Goal: Information Seeking & Learning: Learn about a topic

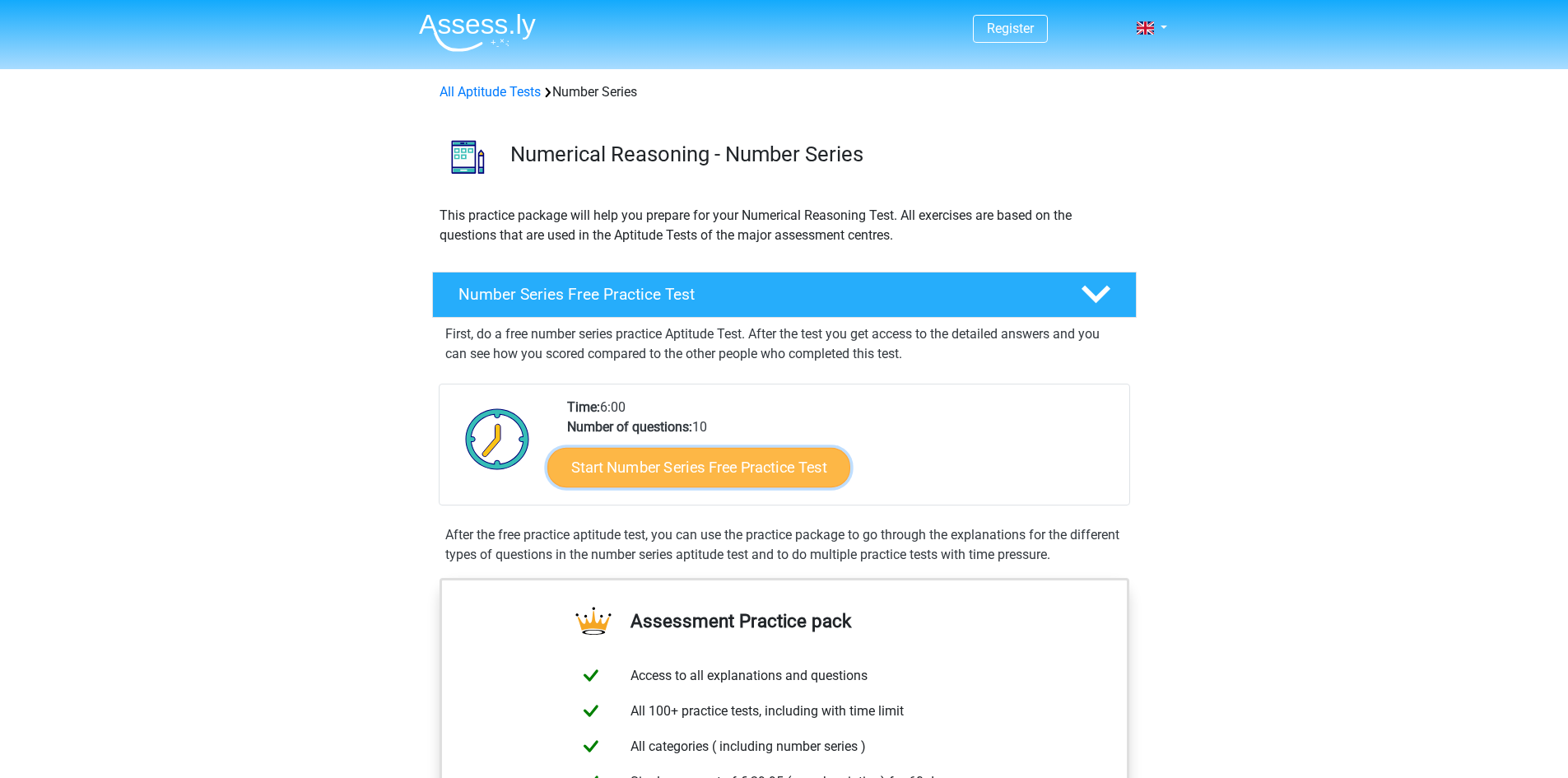
click at [738, 471] on link "Start Number Series Free Practice Test" at bounding box center [699, 467] width 303 height 40
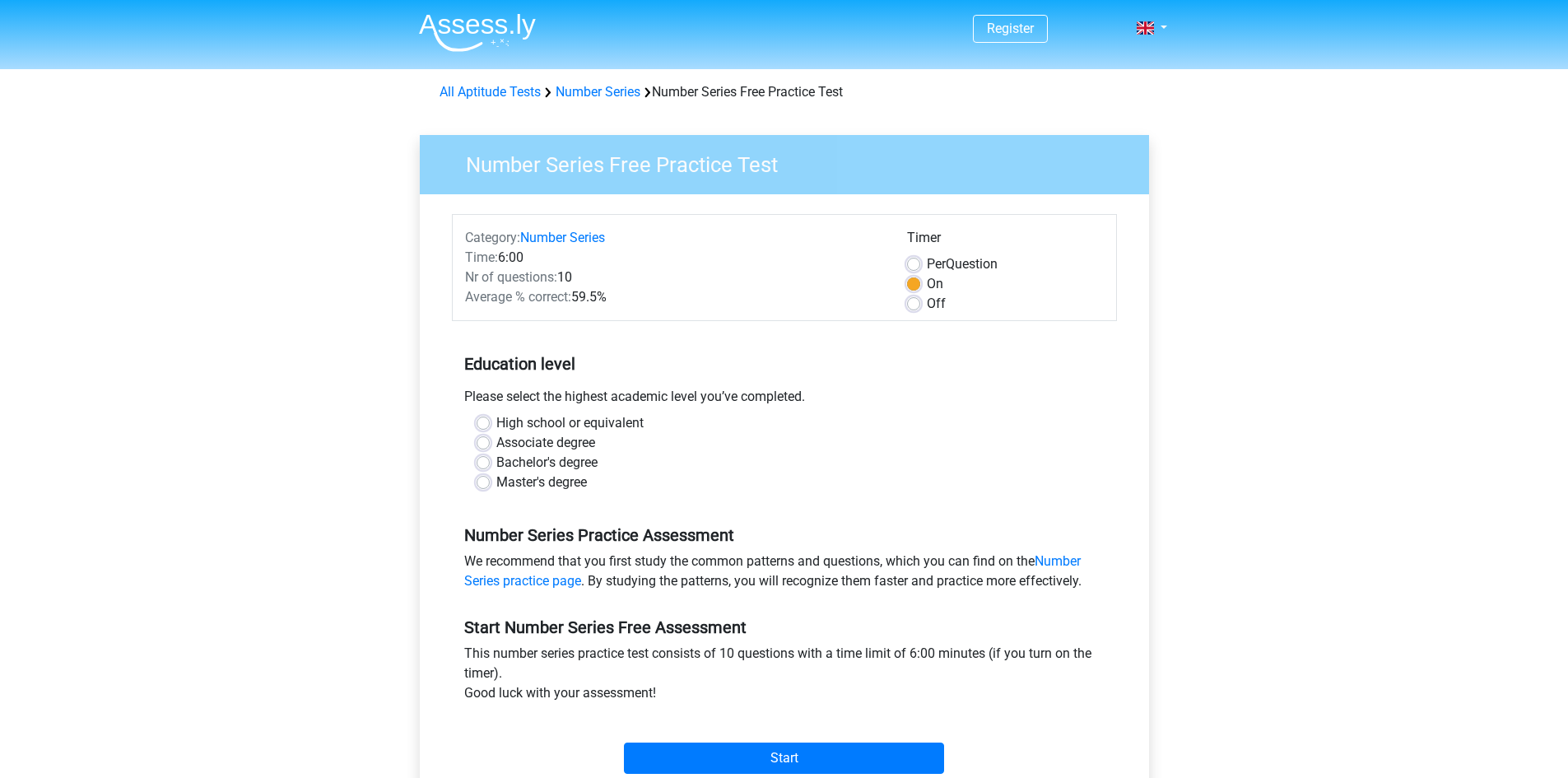
click at [497, 487] on label "Master's degree" at bounding box center [542, 482] width 91 height 20
click at [488, 487] on input "Master's degree" at bounding box center [483, 481] width 14 height 16
radio input "true"
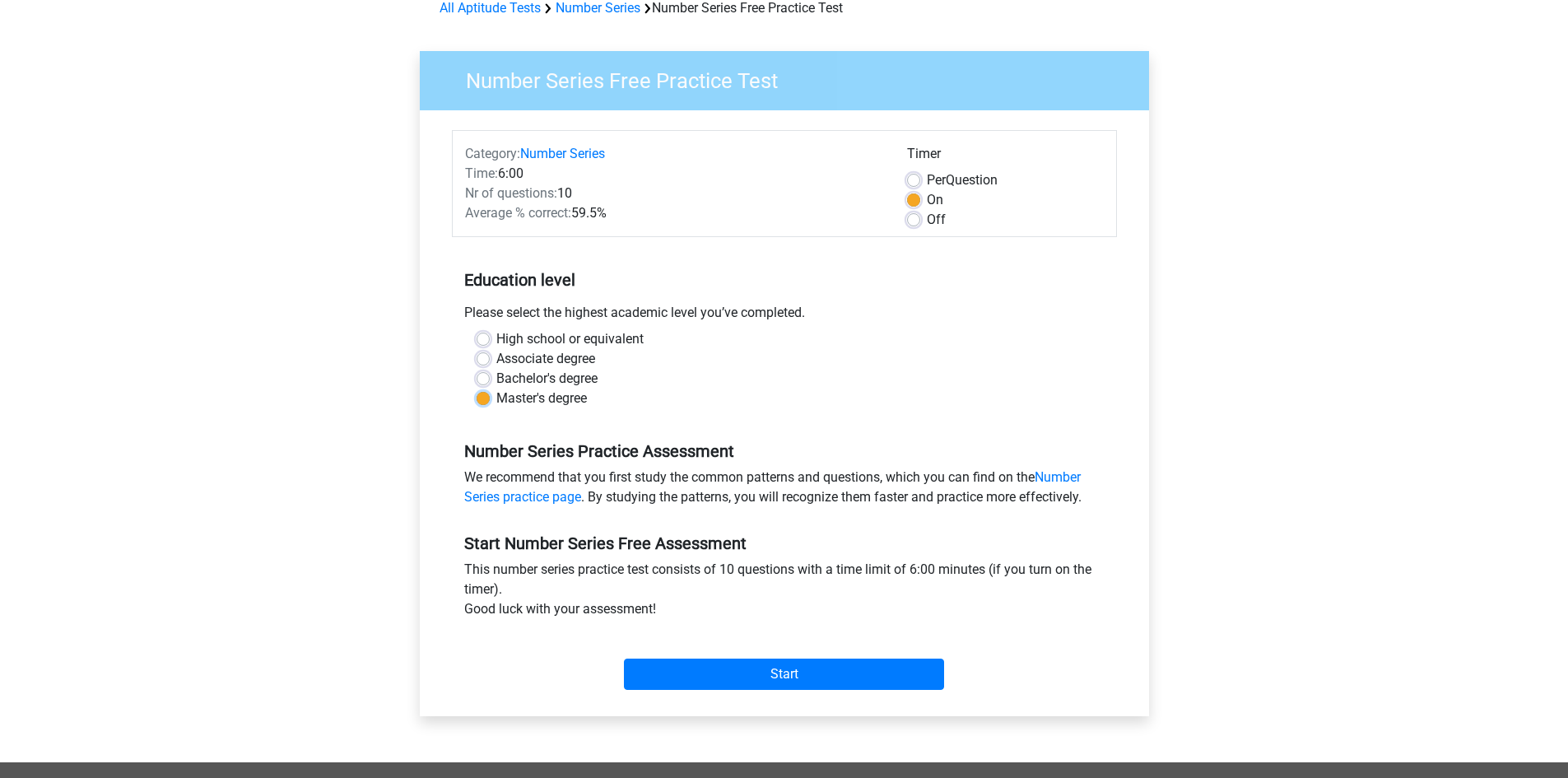
scroll to position [83, 0]
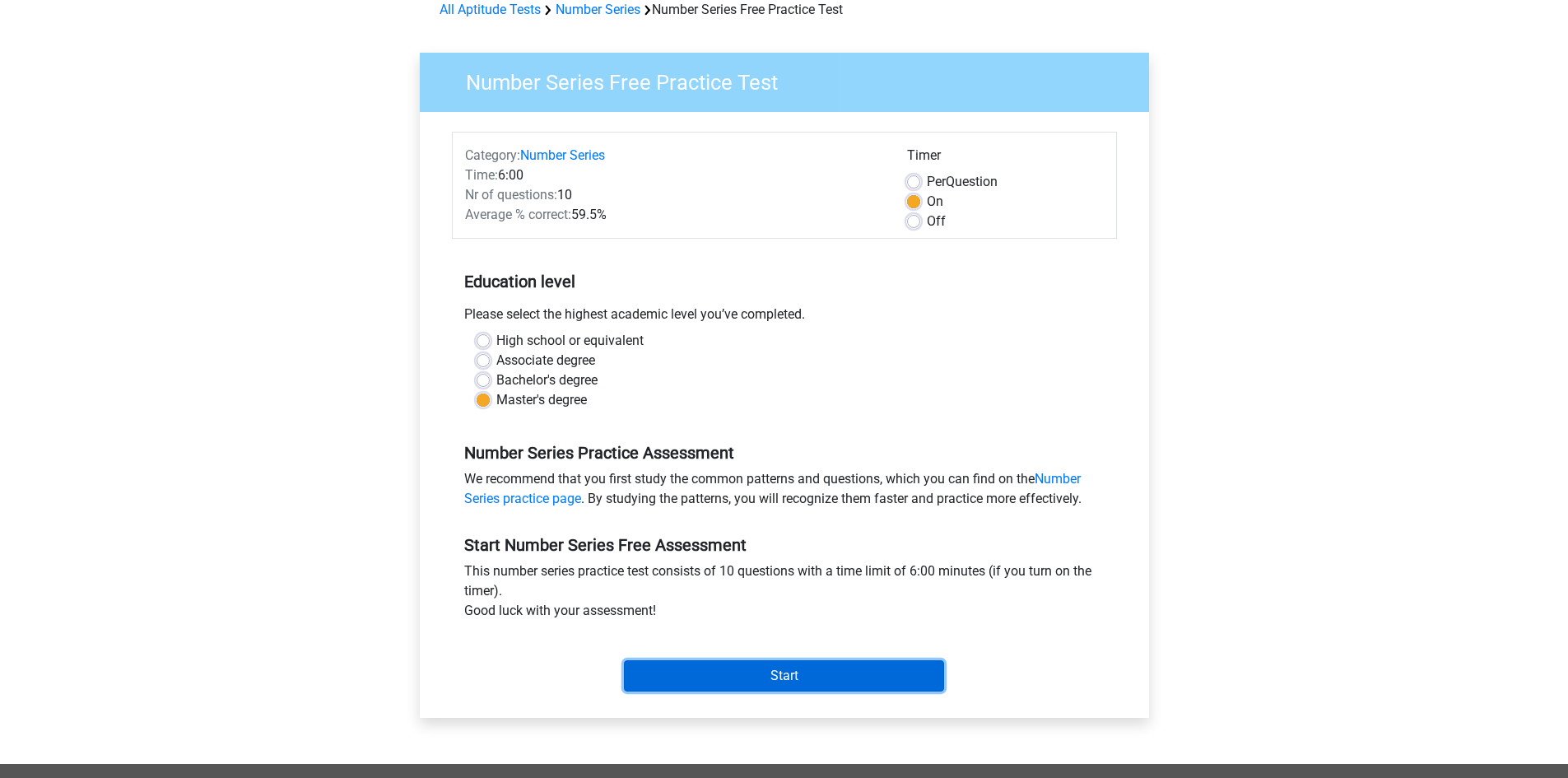
click at [798, 670] on input "Start" at bounding box center [783, 676] width 320 height 32
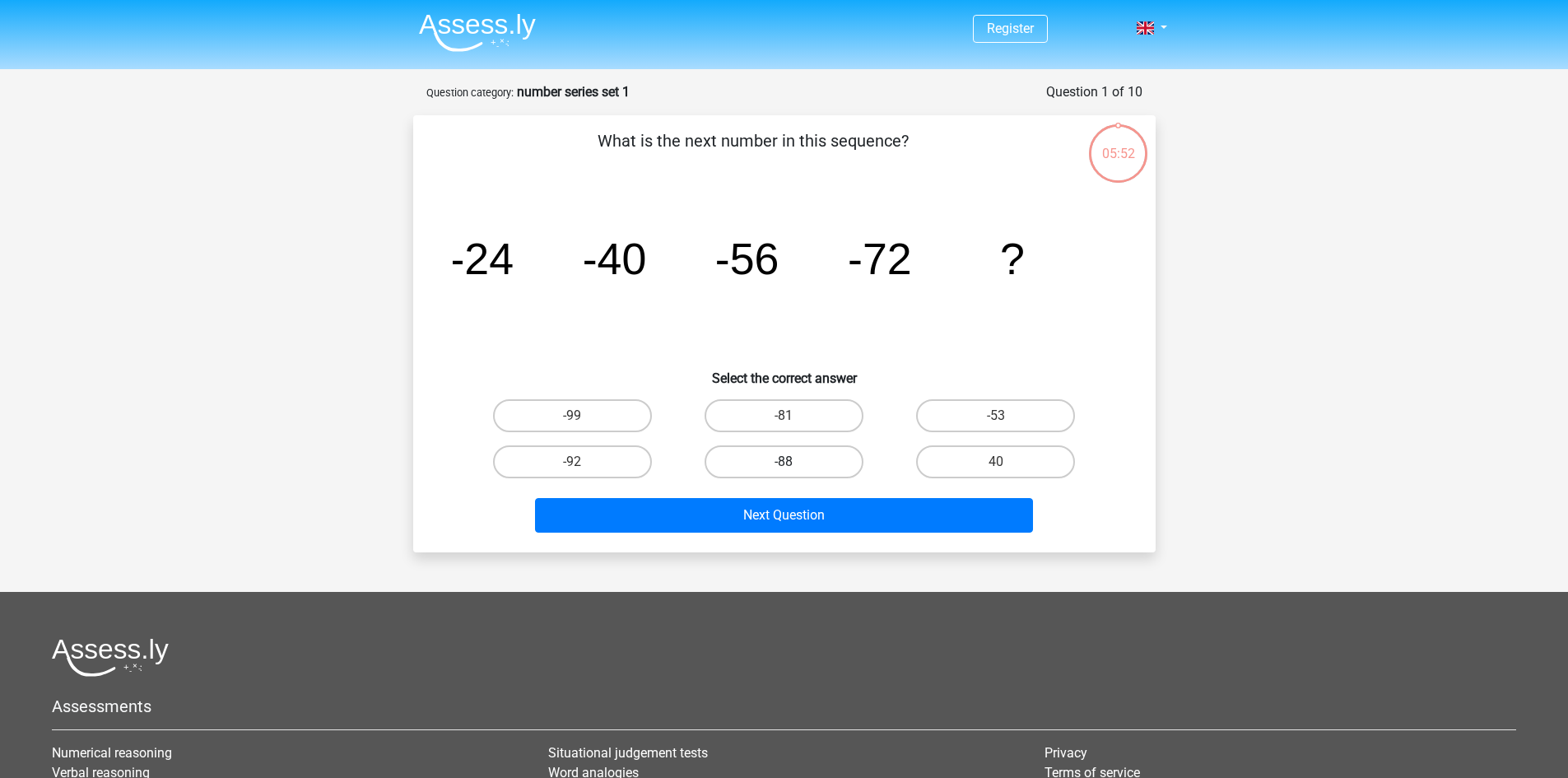
click at [799, 454] on label "-88" at bounding box center [783, 462] width 159 height 33
click at [794, 462] on input "-88" at bounding box center [789, 467] width 11 height 11
radio input "true"
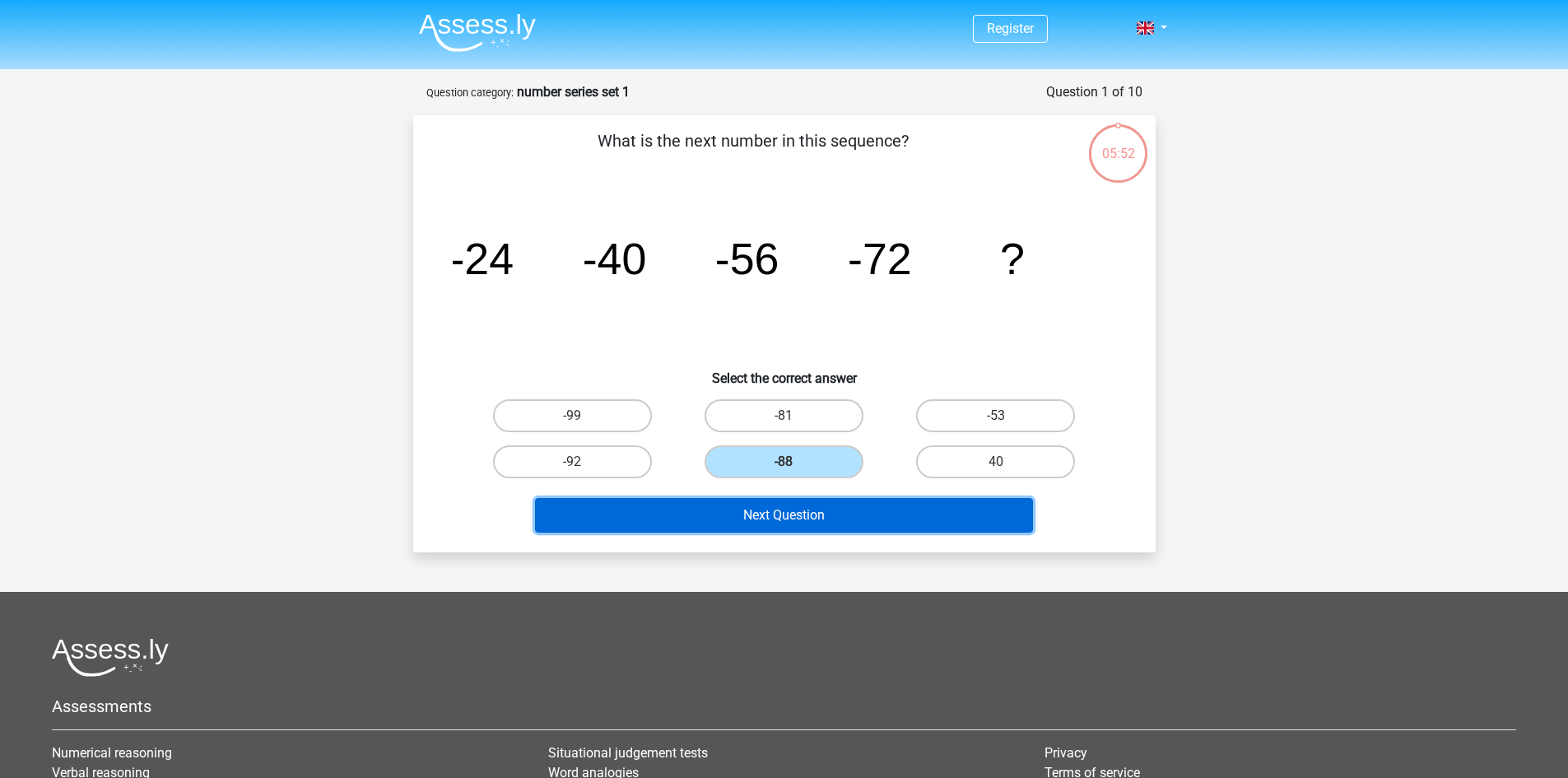
click at [815, 514] on button "Next Question" at bounding box center [783, 515] width 498 height 34
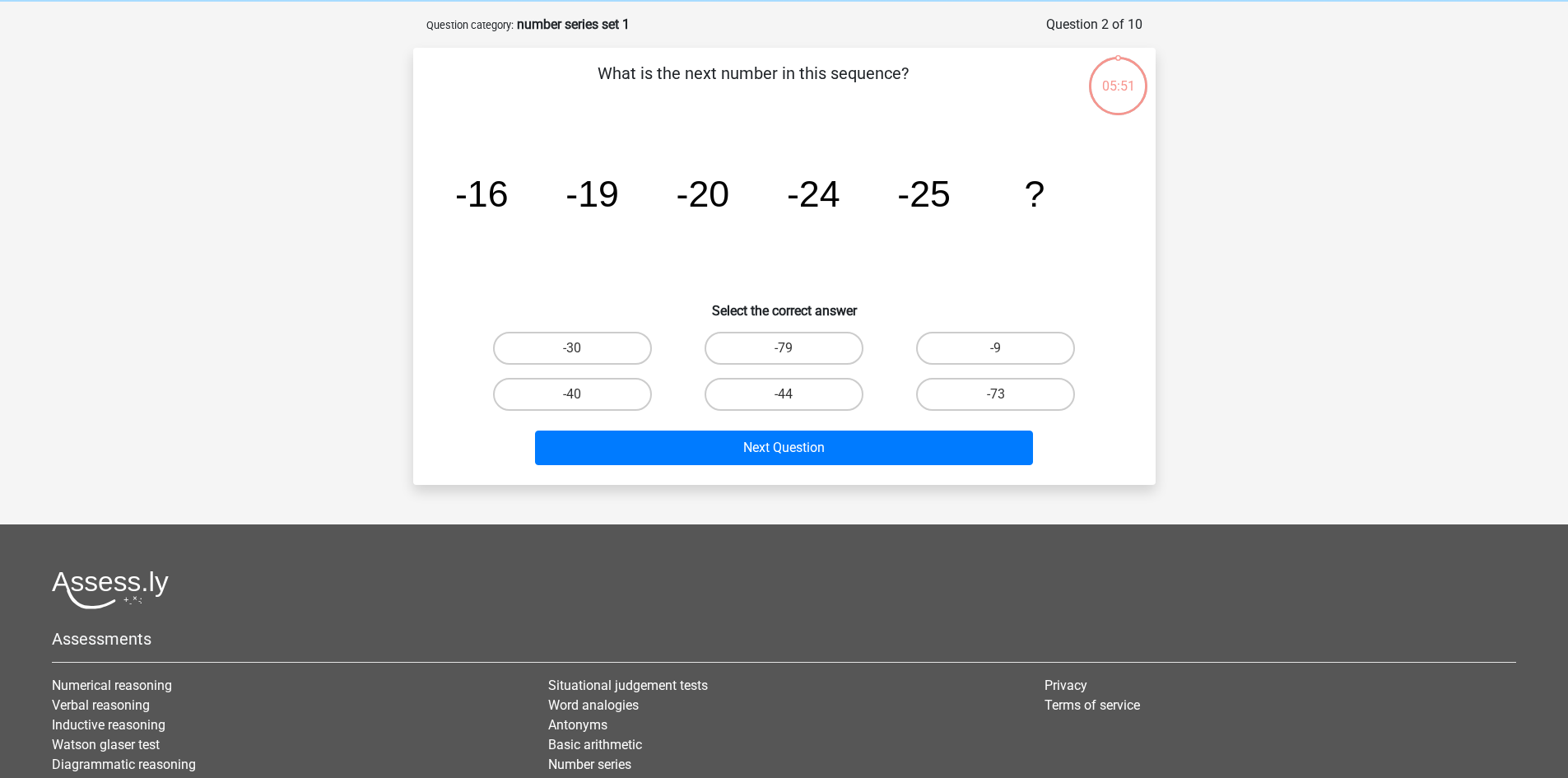
scroll to position [83, 0]
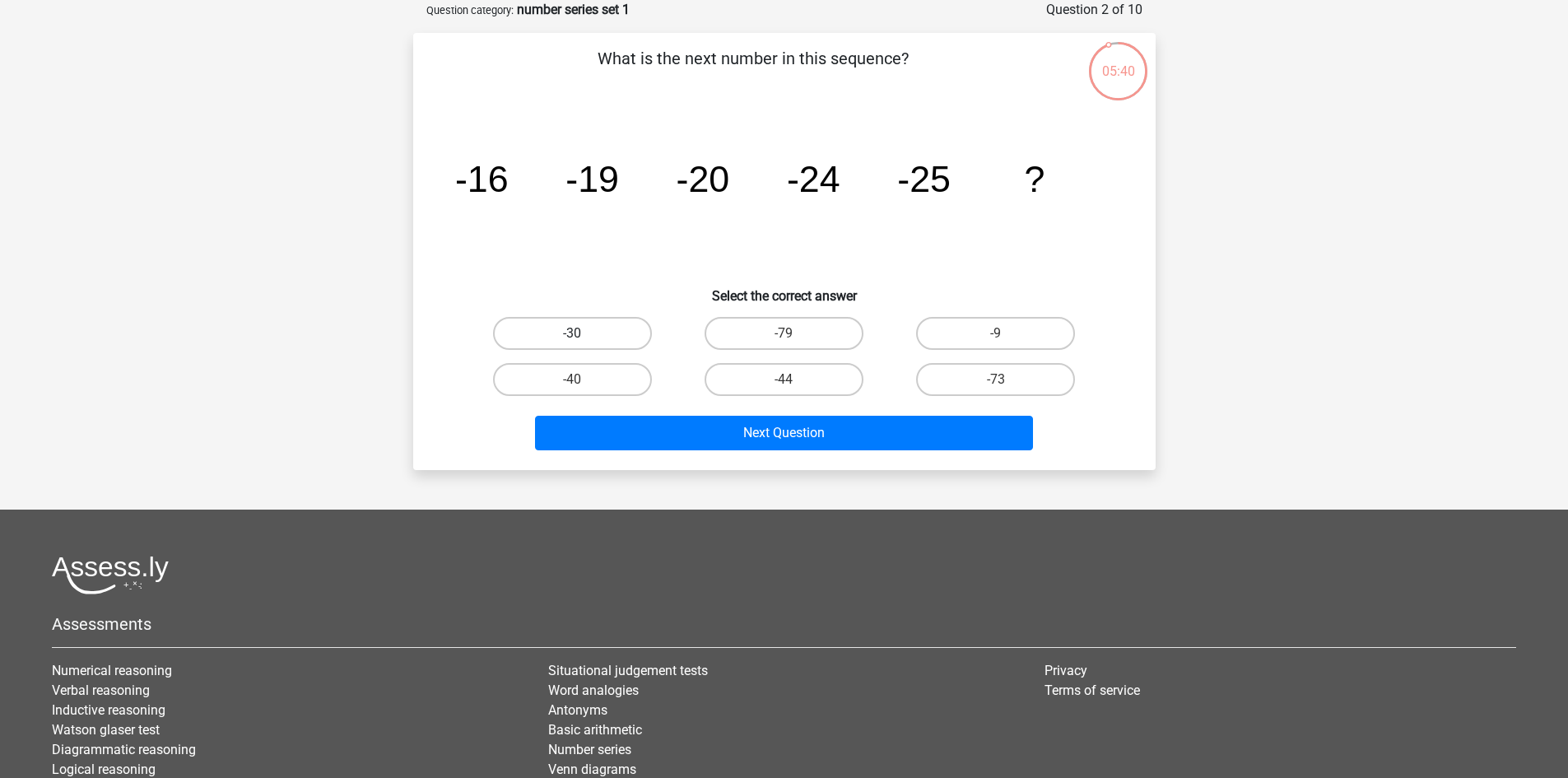
click at [594, 326] on label "-30" at bounding box center [572, 334] width 159 height 33
click at [583, 334] on input "-30" at bounding box center [577, 339] width 11 height 11
radio input "true"
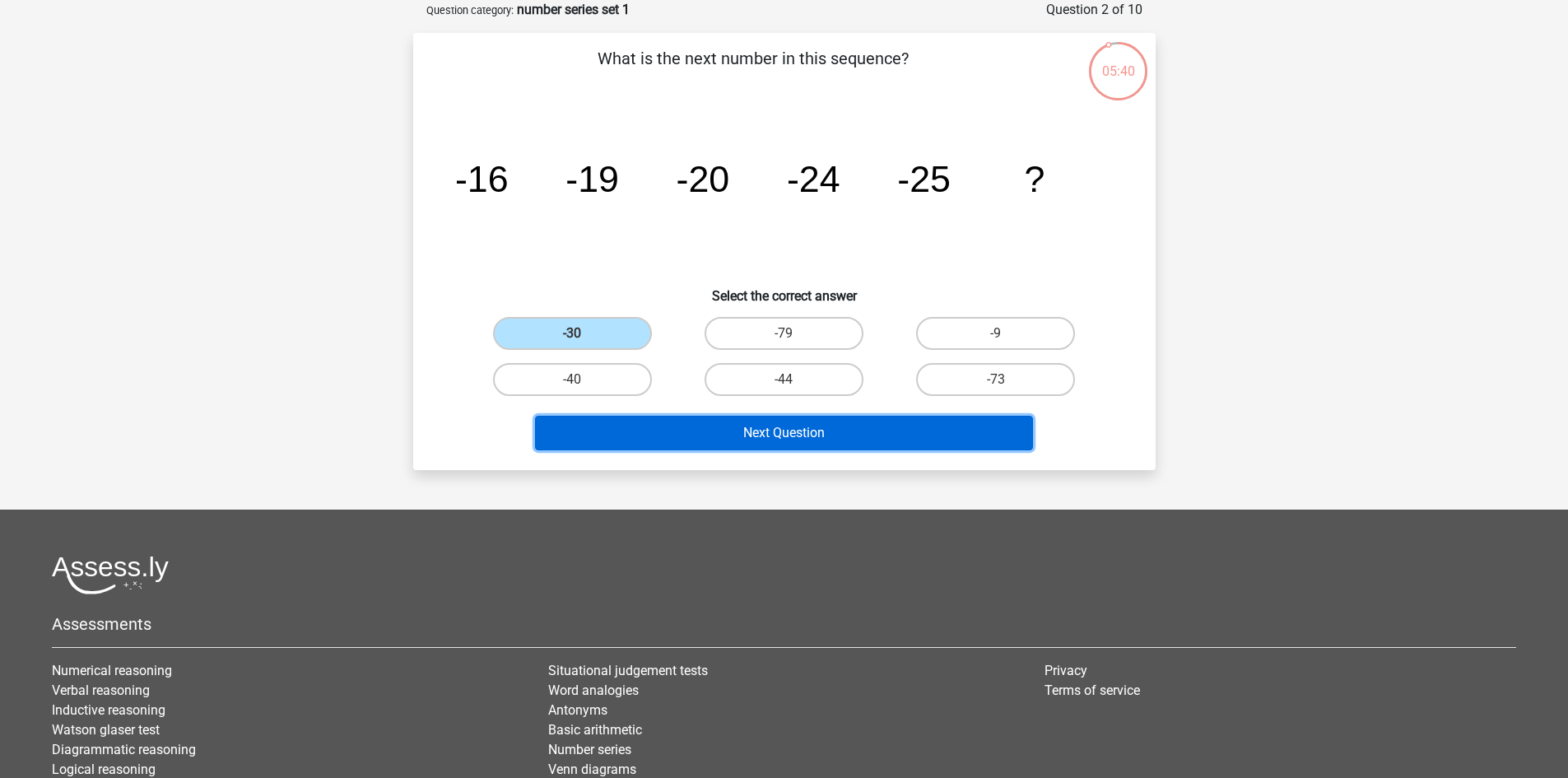
click at [821, 435] on button "Next Question" at bounding box center [783, 433] width 498 height 34
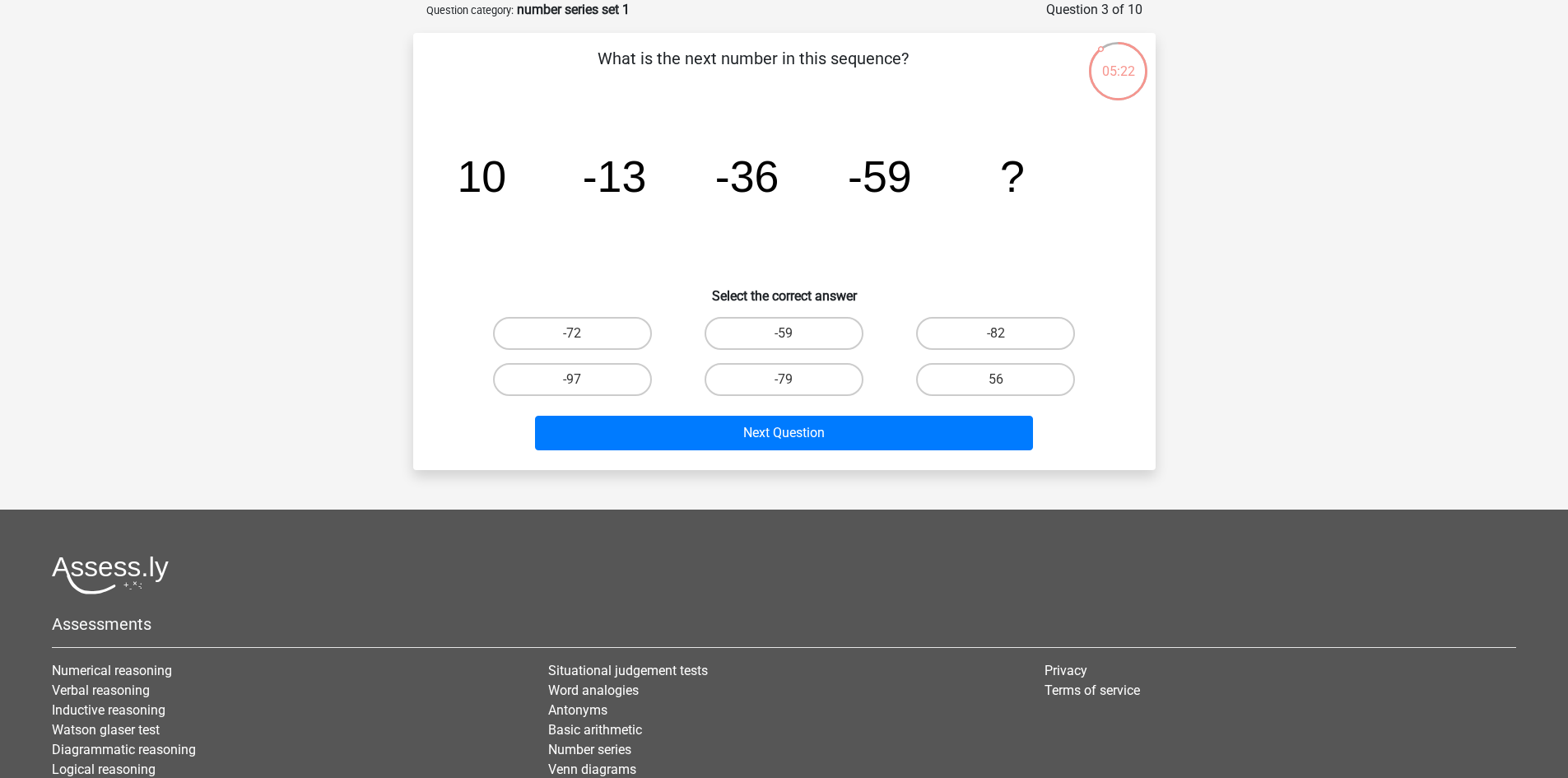
drag, startPoint x: 1017, startPoint y: 326, endPoint x: 993, endPoint y: 396, distance: 74.0
click at [1017, 327] on label "-82" at bounding box center [995, 334] width 159 height 33
click at [1006, 334] on input "-82" at bounding box center [1002, 339] width 11 height 11
radio input "true"
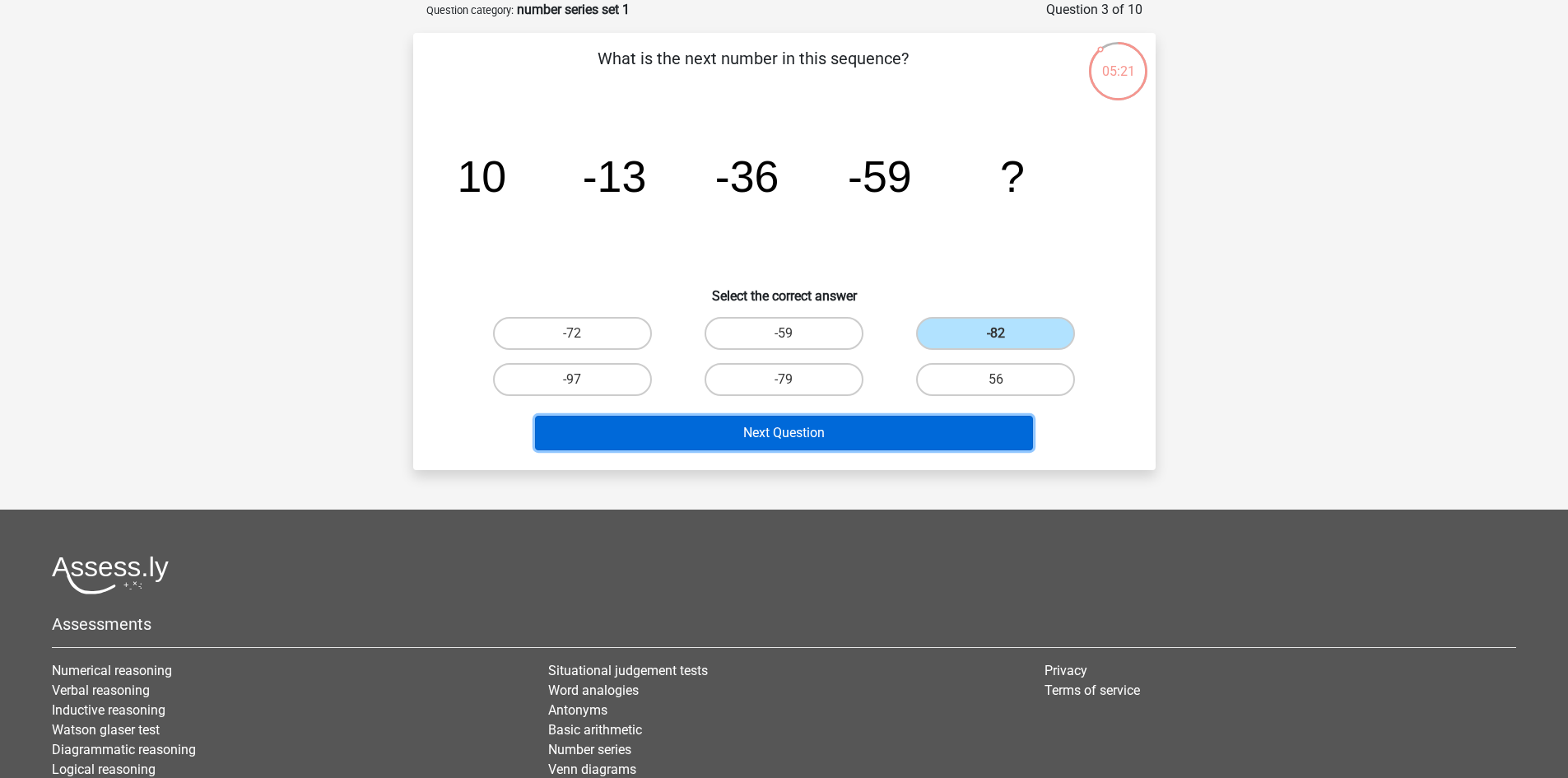
click at [905, 435] on button "Next Question" at bounding box center [783, 433] width 498 height 34
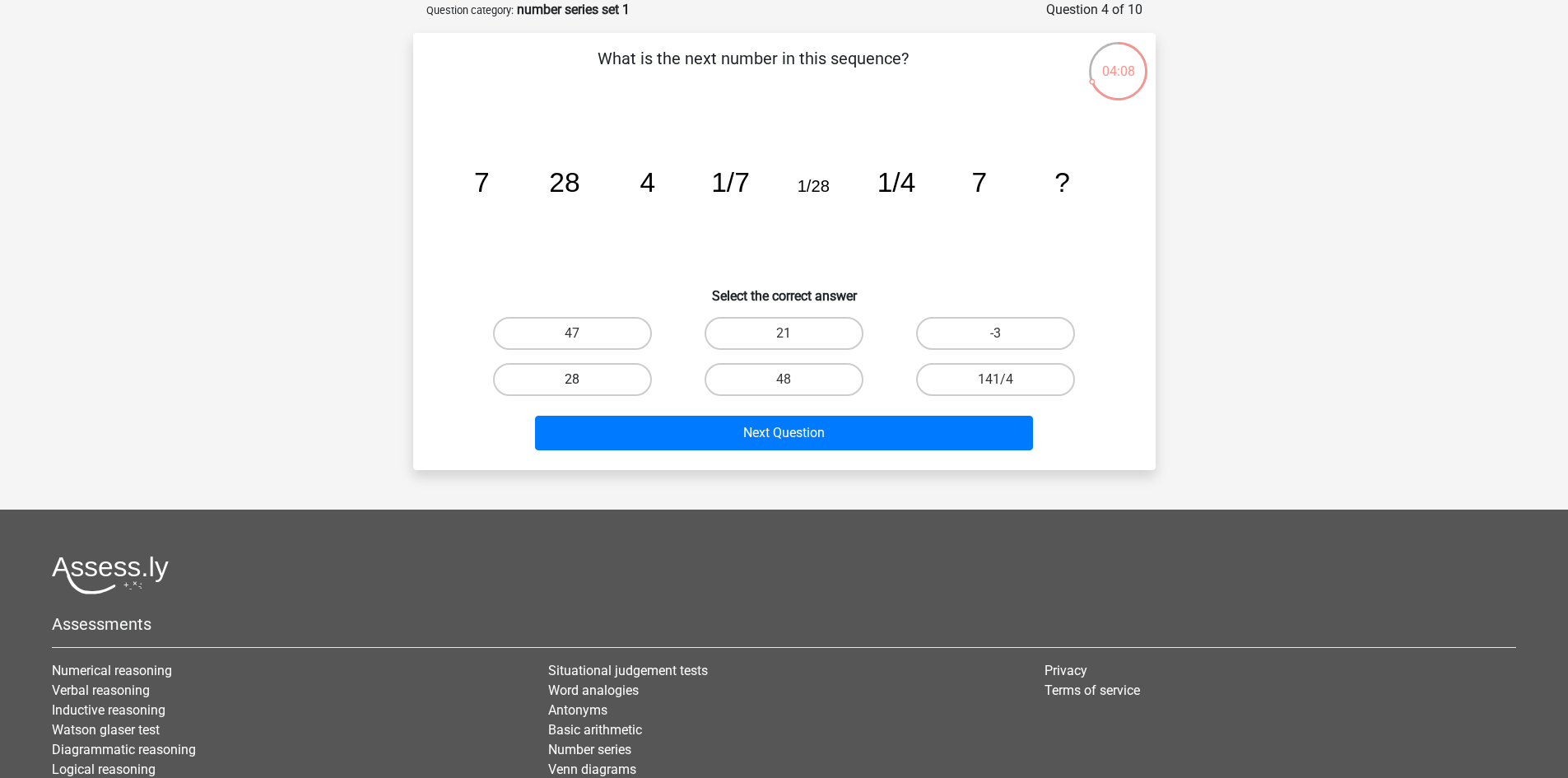
click at [631, 371] on label "28" at bounding box center [572, 379] width 159 height 33
click at [583, 380] on input "28" at bounding box center [577, 385] width 11 height 11
radio input "true"
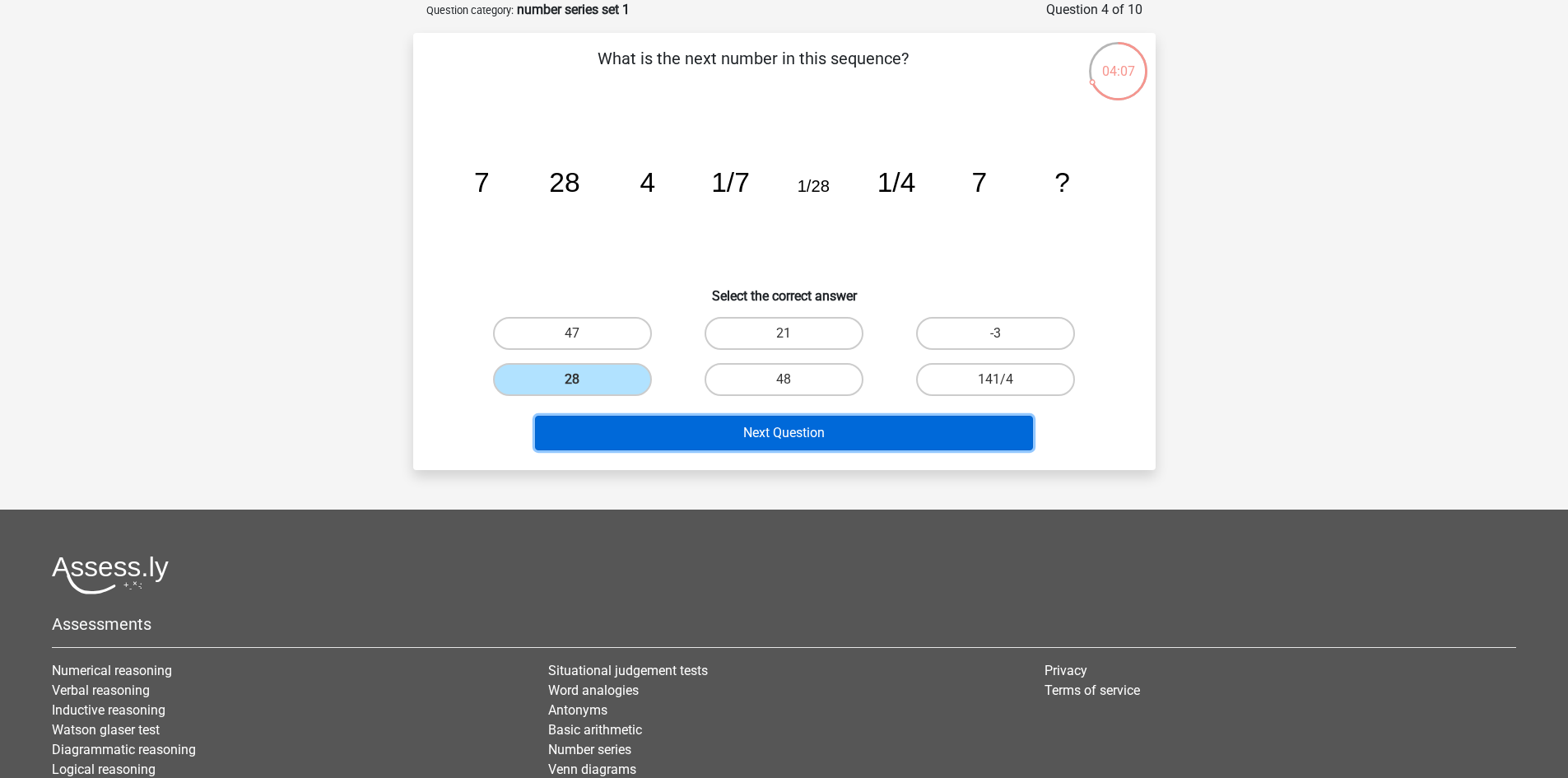
click at [764, 444] on button "Next Question" at bounding box center [783, 433] width 498 height 34
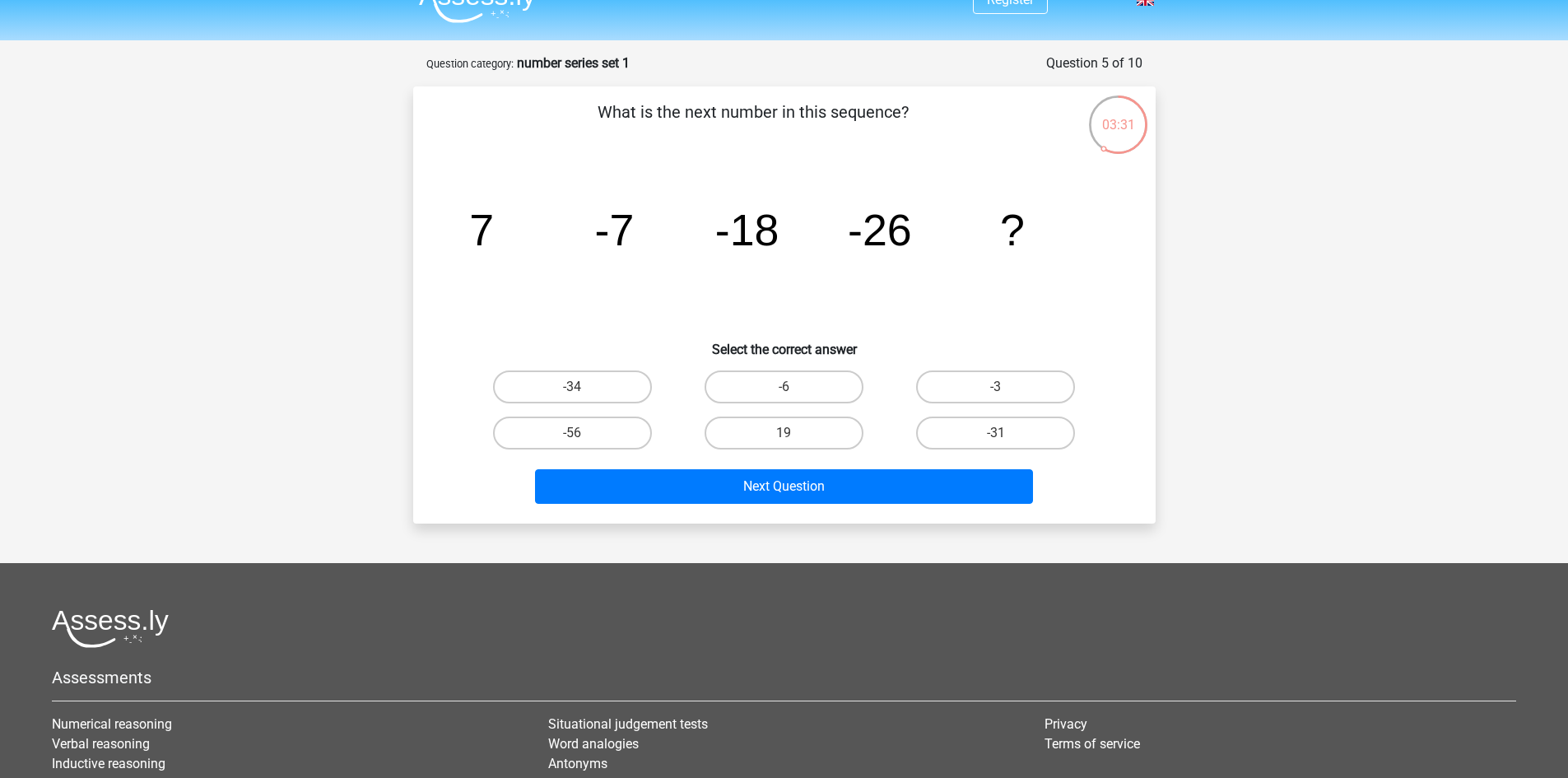
scroll to position [0, 0]
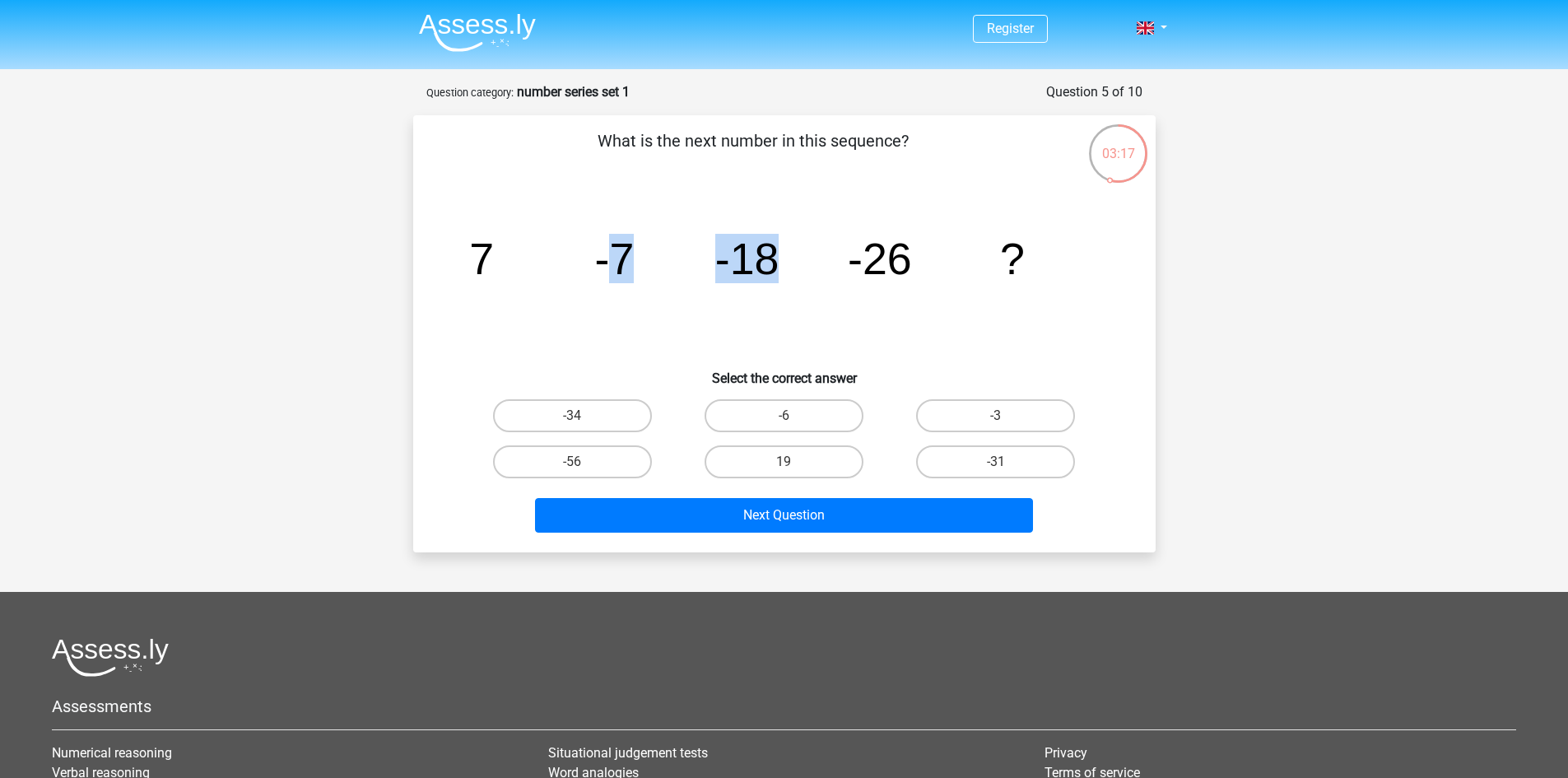
drag, startPoint x: 611, startPoint y: 281, endPoint x: 792, endPoint y: 285, distance: 181.0
click at [792, 285] on icon "image/svg+xml 7 -7 -18 -26 ?" at bounding box center [784, 274] width 663 height 166
click at [832, 284] on icon "image/svg+xml 7 -7 -18 -26 ?" at bounding box center [784, 274] width 663 height 166
drag, startPoint x: 840, startPoint y: 270, endPoint x: 908, endPoint y: 266, distance: 68.1
click at [908, 266] on icon "image/svg+xml 7 -7 -18 -26 ?" at bounding box center [784, 274] width 663 height 166
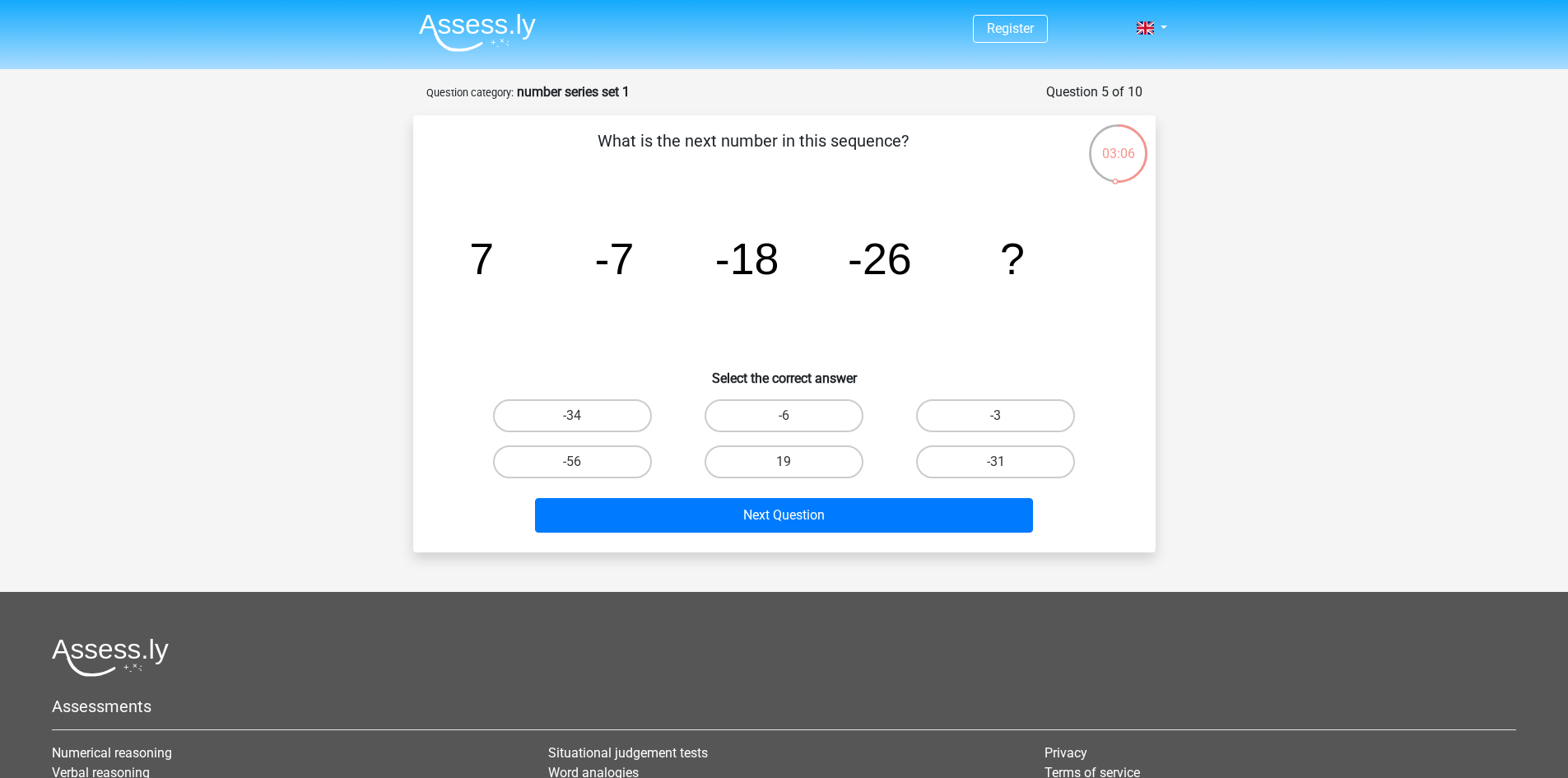
click at [971, 215] on icon "image/svg+xml 7 -7 -18 -26 ?" at bounding box center [784, 274] width 663 height 166
click at [967, 481] on div "-31" at bounding box center [995, 462] width 211 height 46
click at [986, 456] on label "-31" at bounding box center [995, 462] width 159 height 33
click at [996, 462] on input "-31" at bounding box center [1002, 467] width 11 height 11
radio input "true"
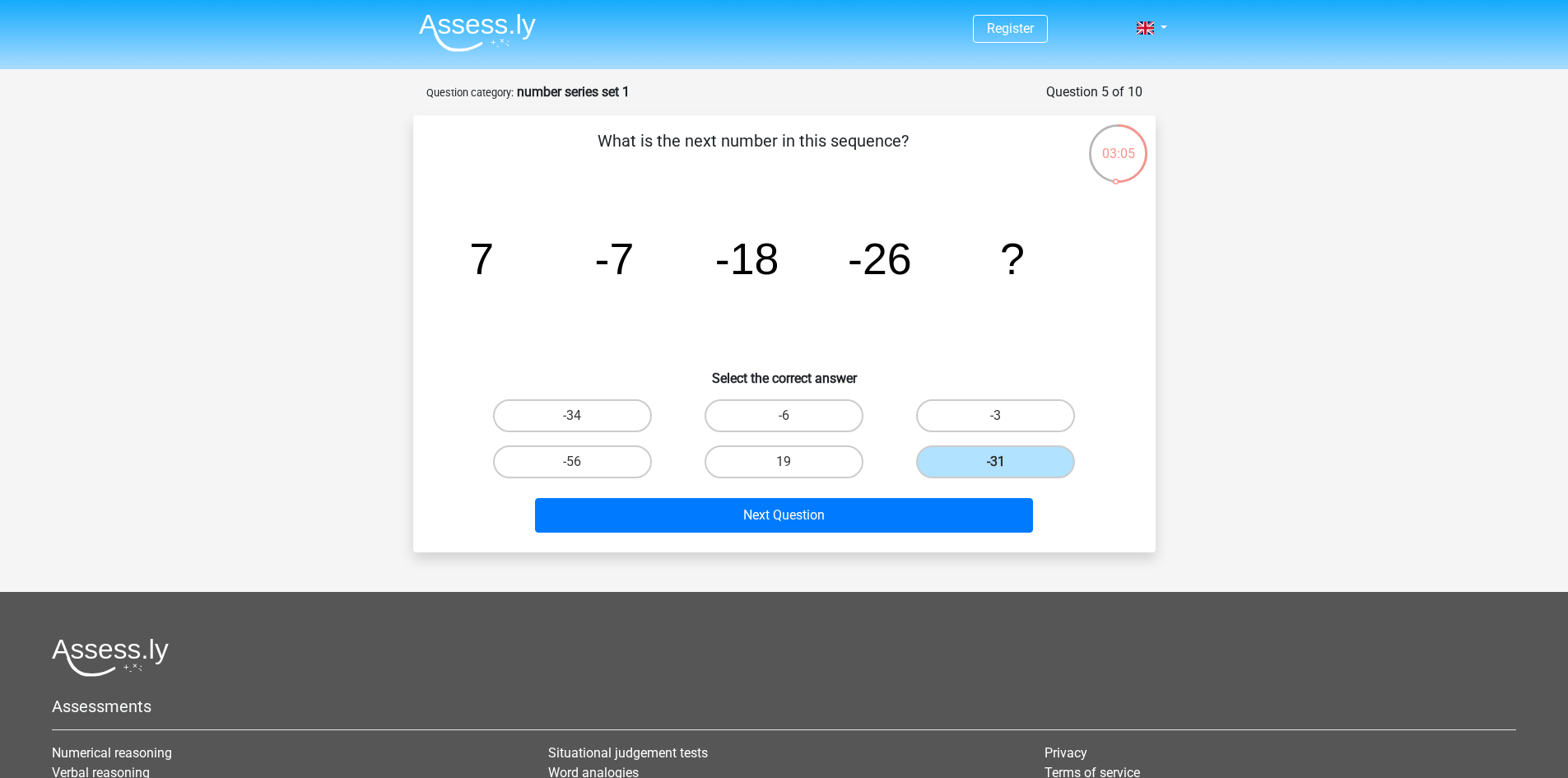
click at [951, 484] on div "-31" at bounding box center [995, 462] width 211 height 46
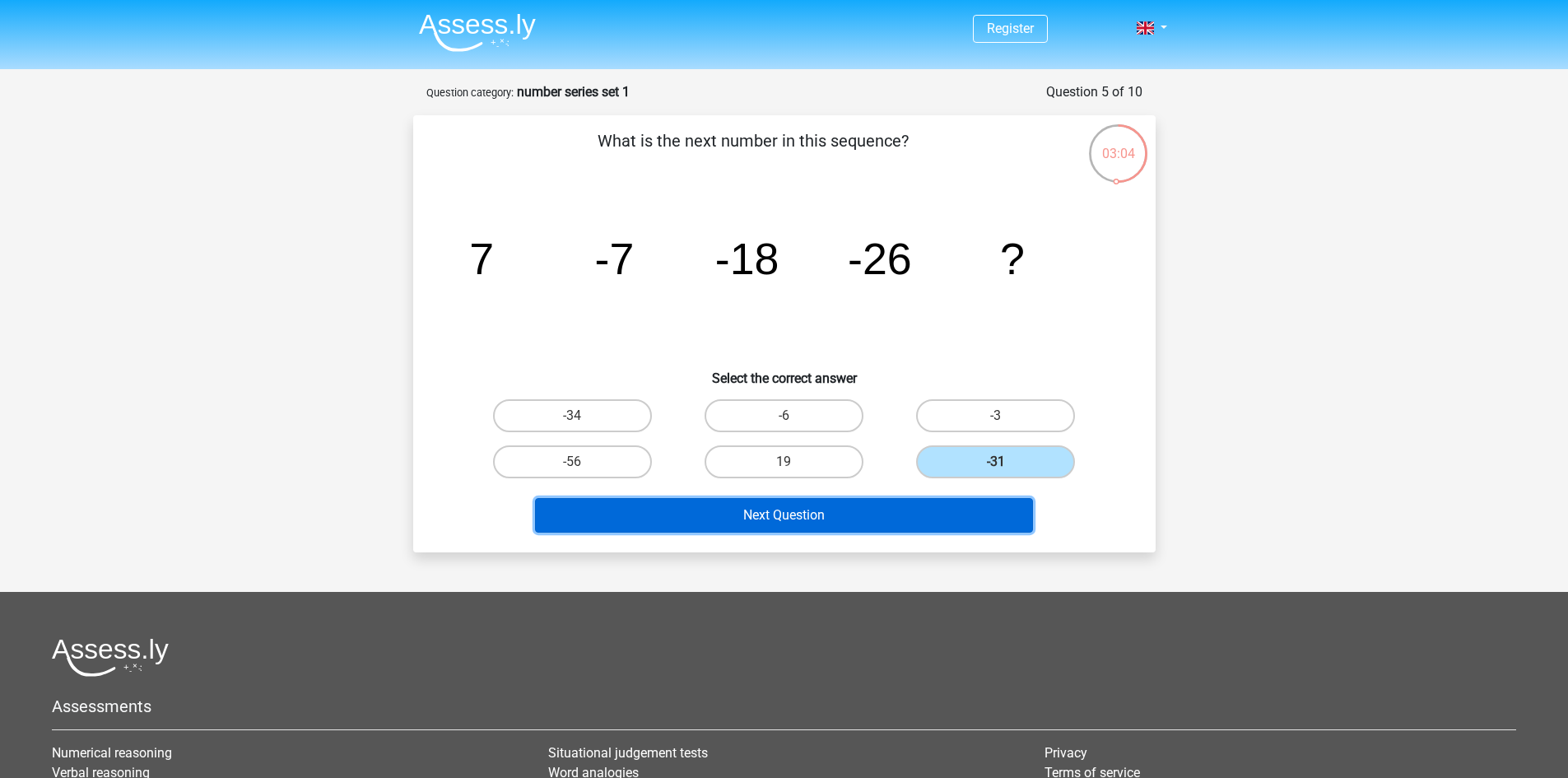
click at [944, 513] on button "Next Question" at bounding box center [783, 515] width 498 height 34
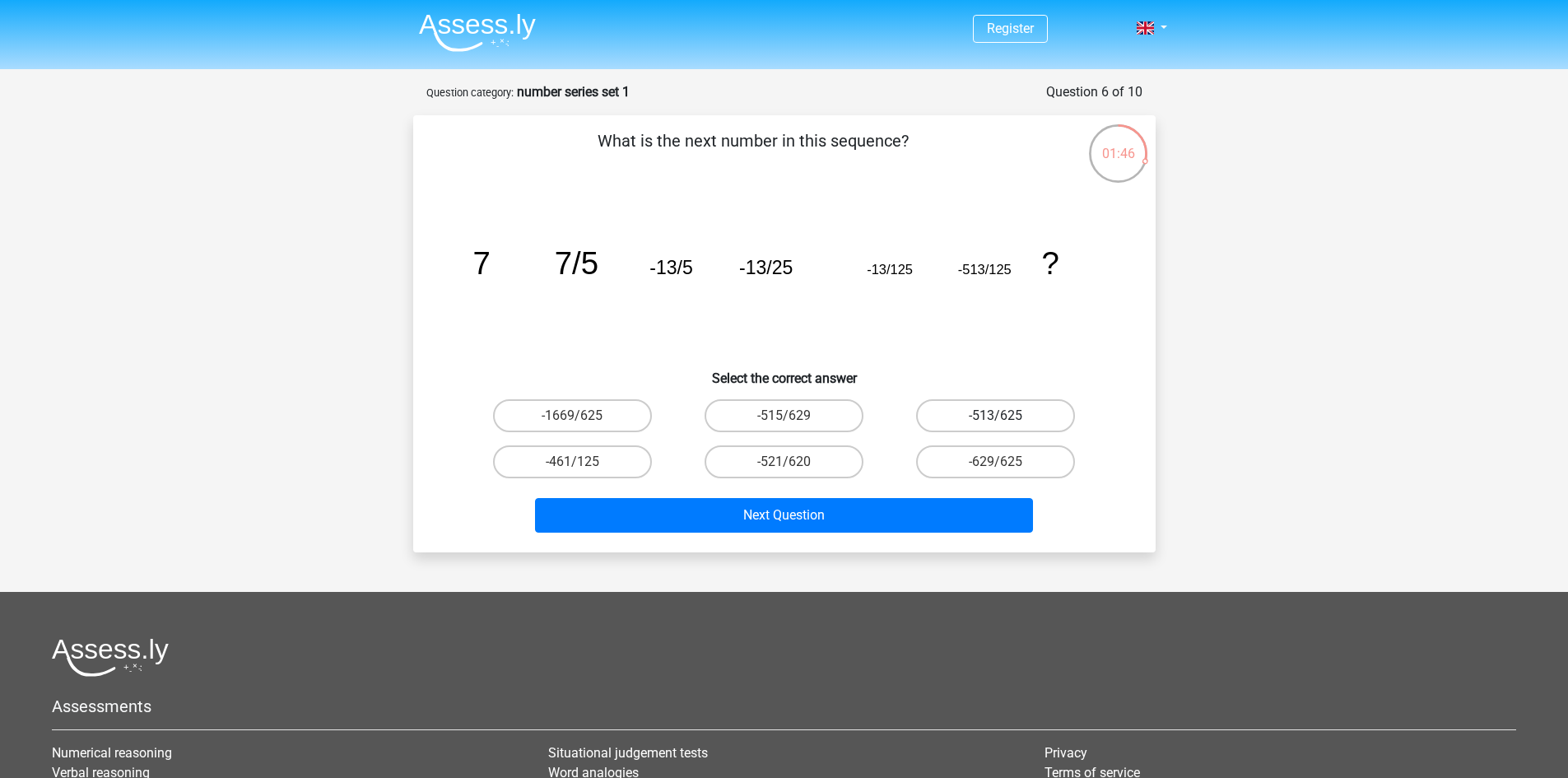
click at [951, 412] on label "-513/625" at bounding box center [995, 415] width 159 height 33
click at [996, 416] on input "-513/625" at bounding box center [1002, 422] width 11 height 11
radio input "true"
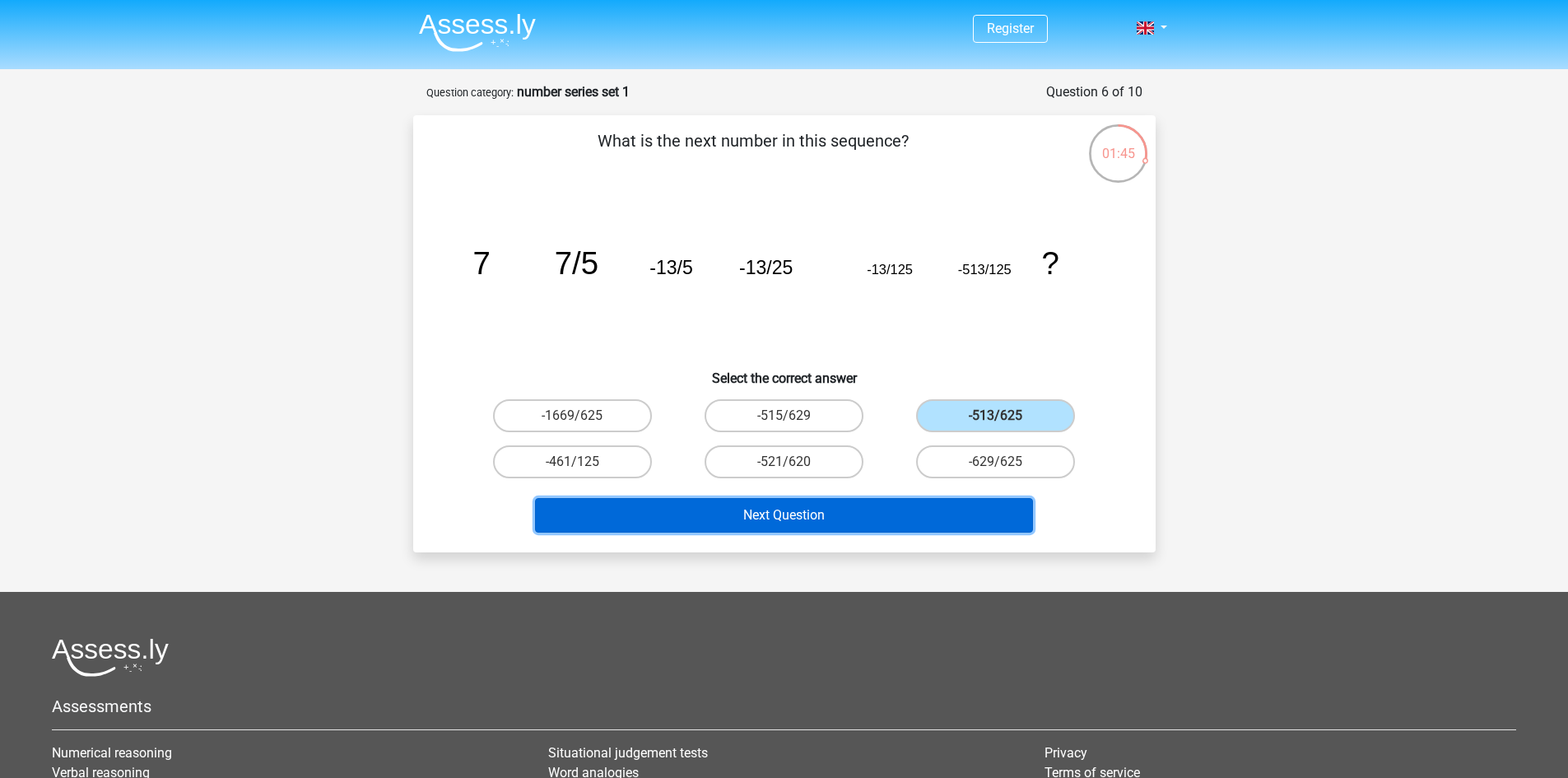
click at [855, 520] on button "Next Question" at bounding box center [783, 515] width 498 height 34
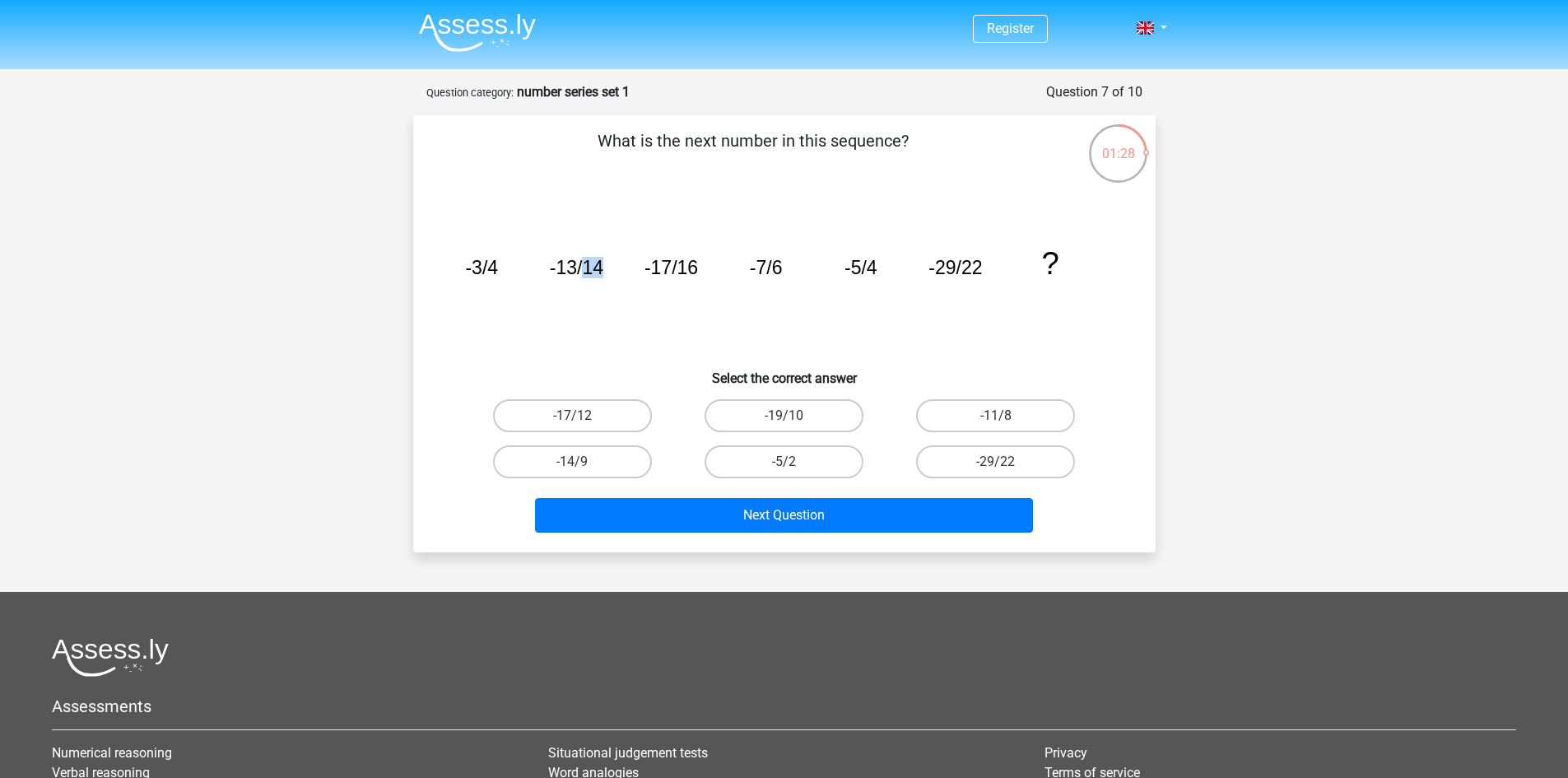
drag, startPoint x: 602, startPoint y: 272, endPoint x: 580, endPoint y: 277, distance: 22.6
click at [580, 277] on tspan "-13/14" at bounding box center [576, 267] width 53 height 22
click at [692, 271] on tspan "-17/16" at bounding box center [670, 267] width 53 height 22
click at [779, 267] on tspan "-7/6" at bounding box center [765, 267] width 33 height 22
drag, startPoint x: 696, startPoint y: 266, endPoint x: 678, endPoint y: 274, distance: 19.7
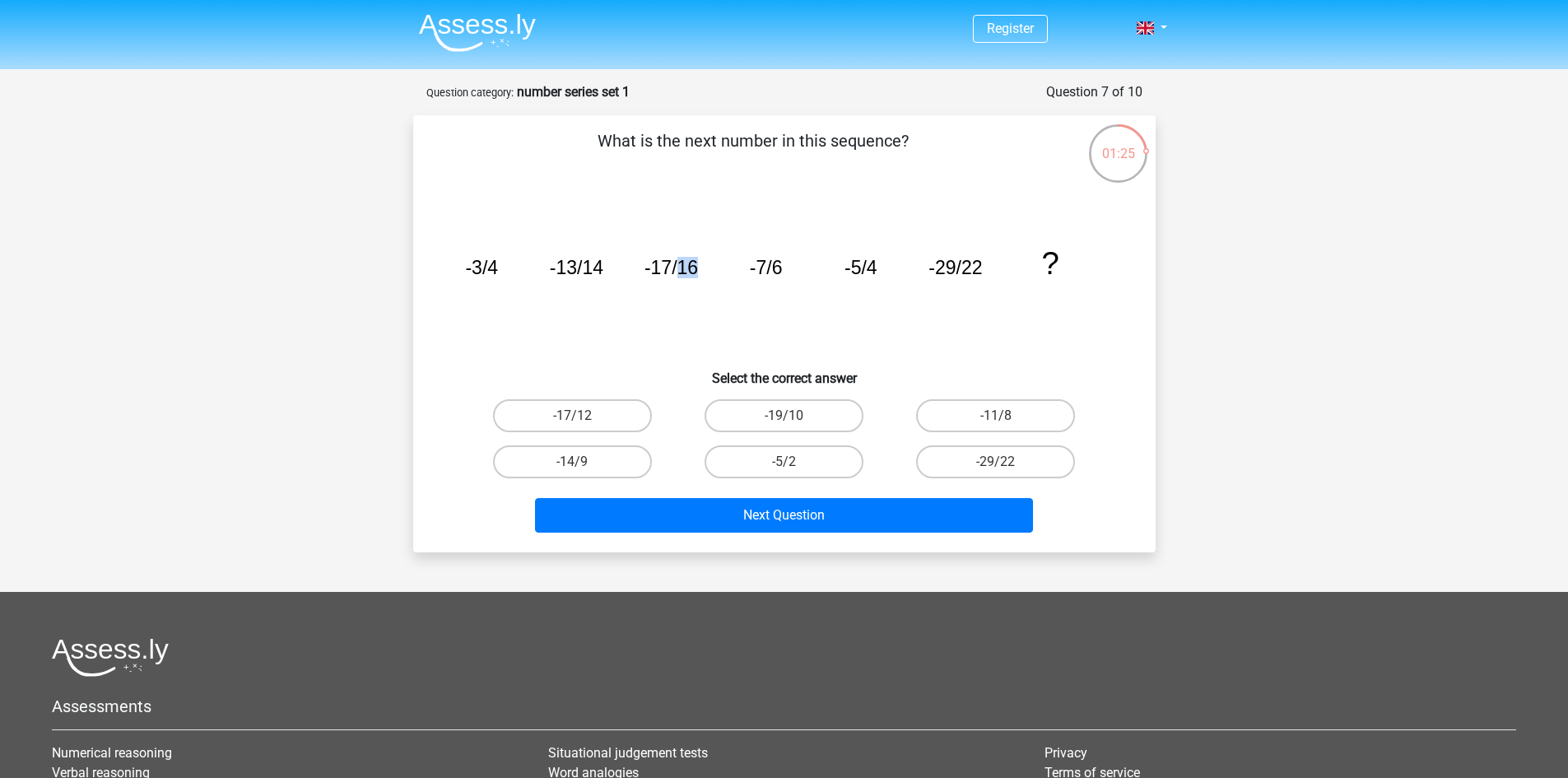
click at [678, 274] on tspan "-17/16" at bounding box center [670, 267] width 53 height 22
click at [900, 305] on icon "image/svg+xml -3/4 -13/14 -17/16 -7/6 -5/4 -29/22 ?" at bounding box center [784, 274] width 663 height 166
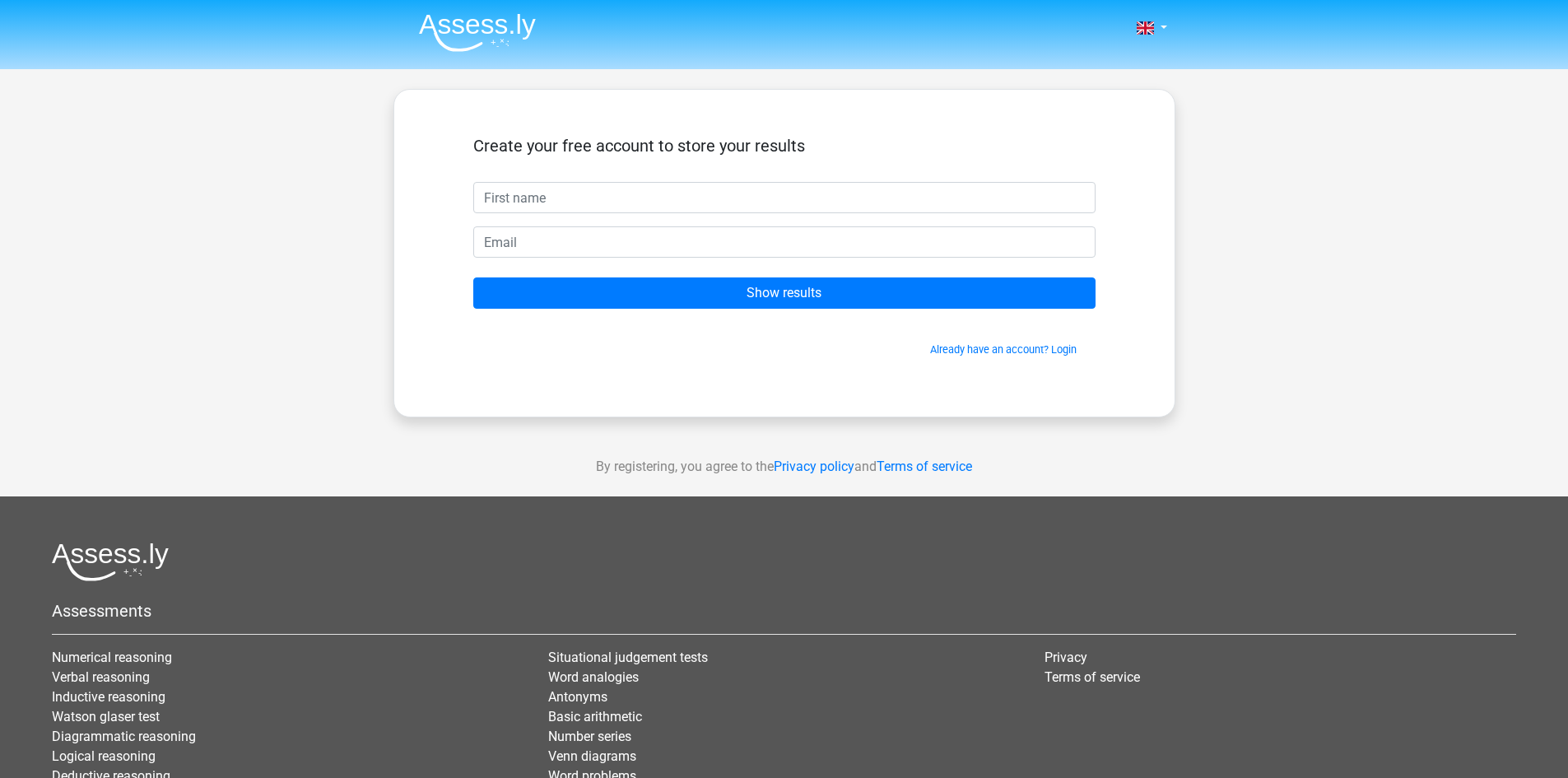
click at [692, 198] on input "text" at bounding box center [784, 198] width 622 height 32
type input "Aanchal"
click at [593, 242] on input "email" at bounding box center [784, 242] width 622 height 32
click at [550, 237] on input "aanchalsh311@gmail.com" at bounding box center [784, 242] width 622 height 32
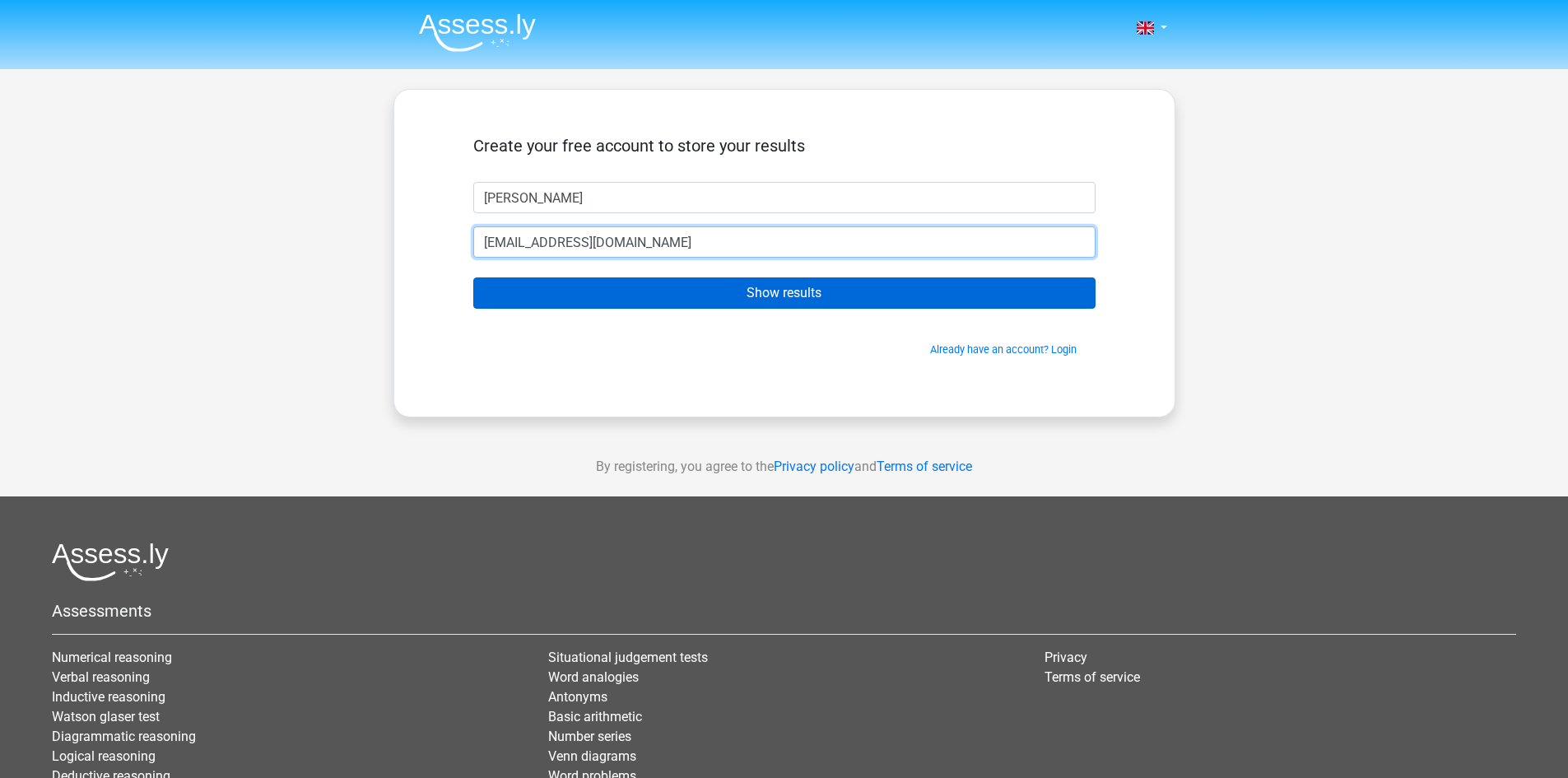
type input "aanchalsh11@gmail.com"
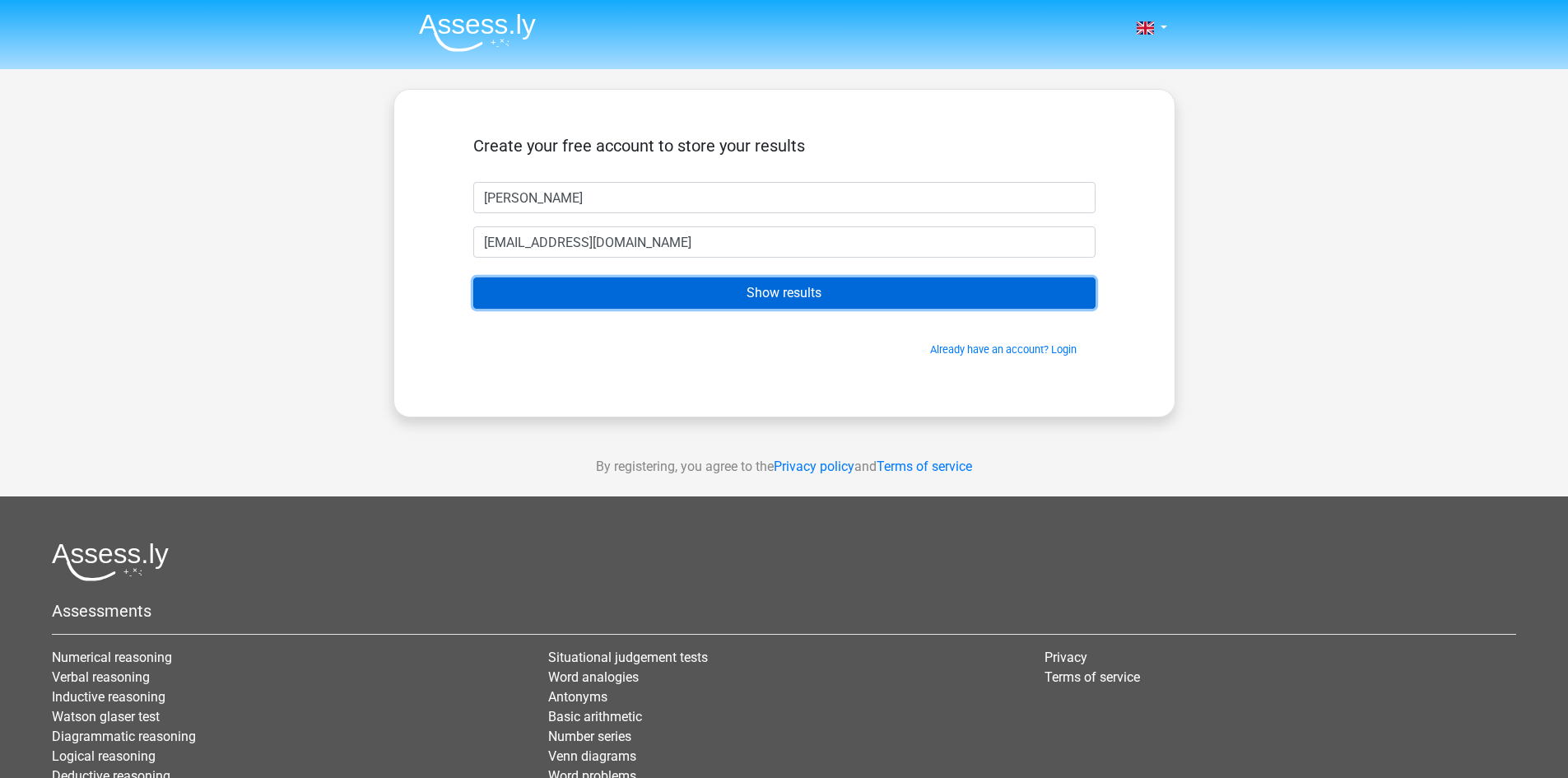
click at [682, 282] on input "Show results" at bounding box center [784, 293] width 622 height 32
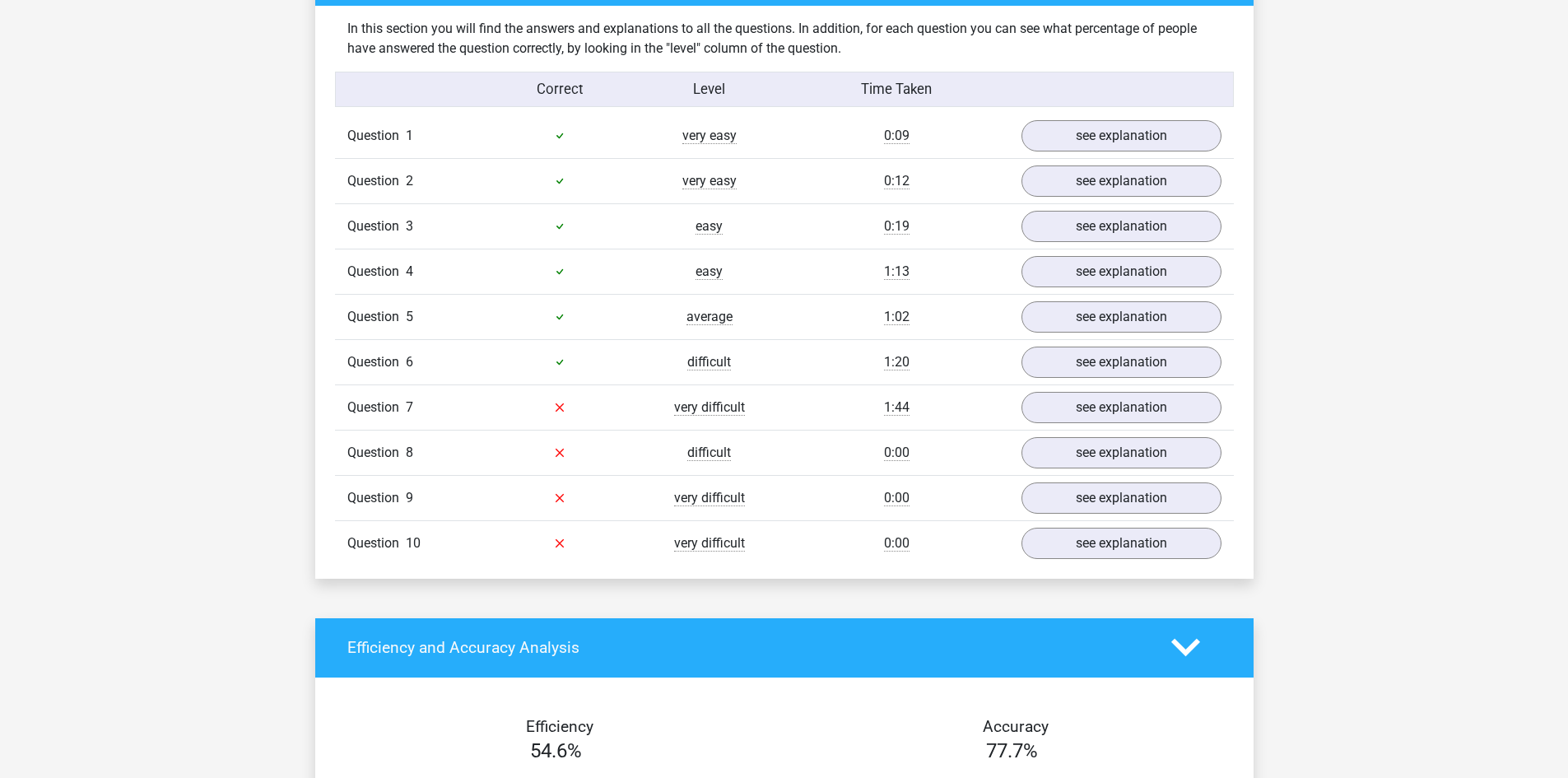
scroll to position [1318, 0]
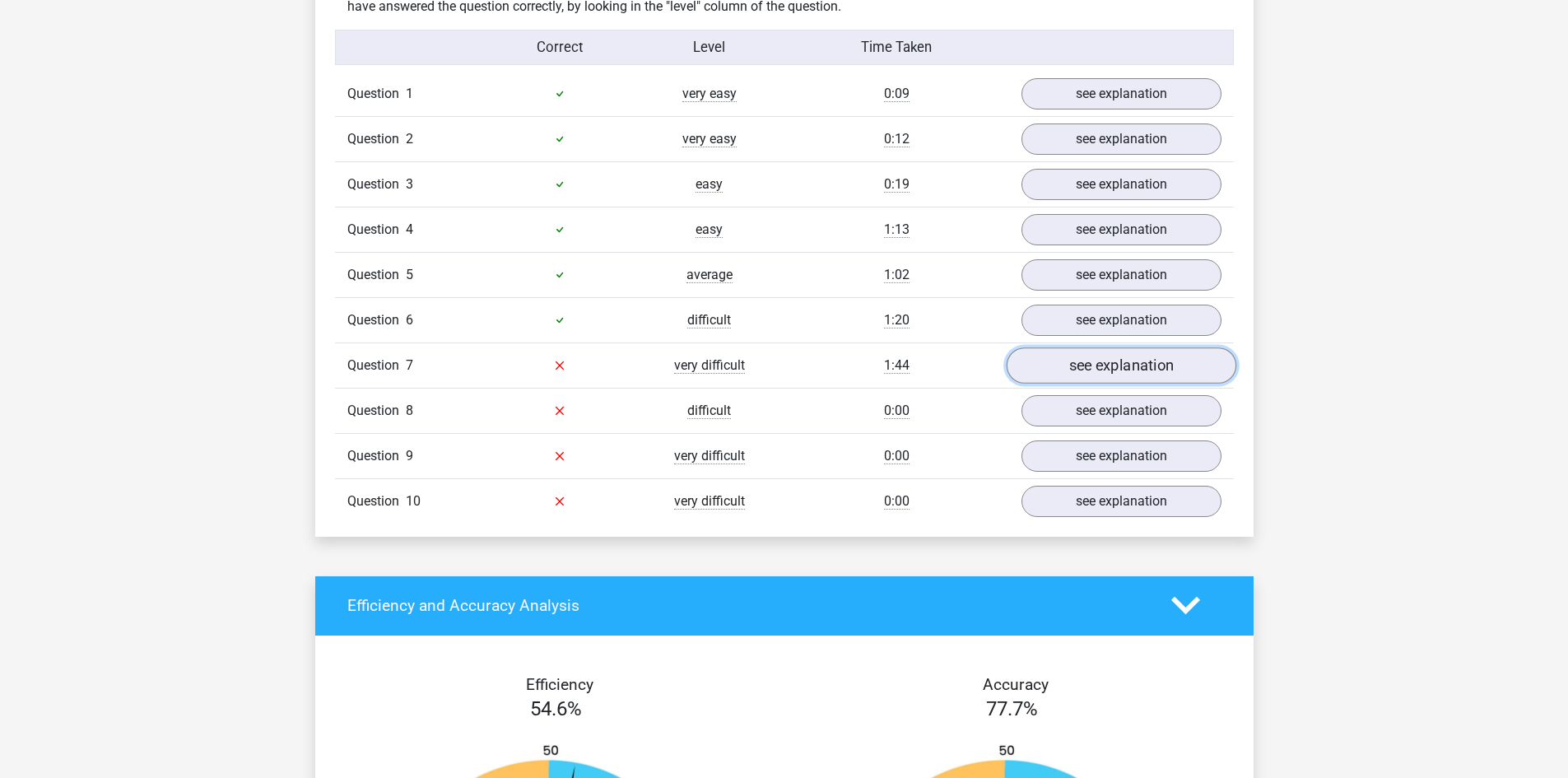
click at [1115, 366] on link "see explanation" at bounding box center [1120, 365] width 229 height 36
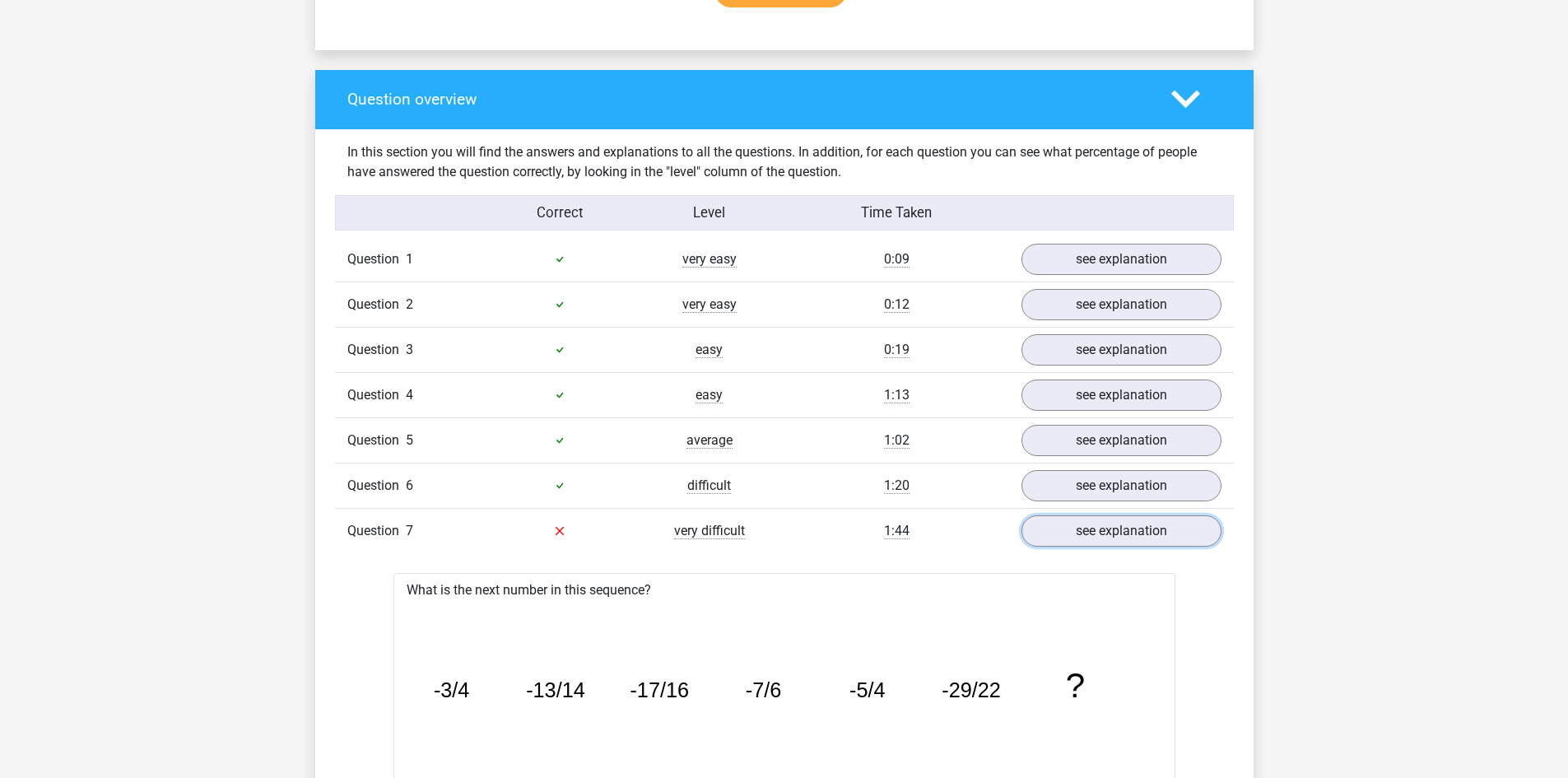
scroll to position [1152, 0]
click at [1078, 527] on link "see explanation" at bounding box center [1120, 530] width 229 height 36
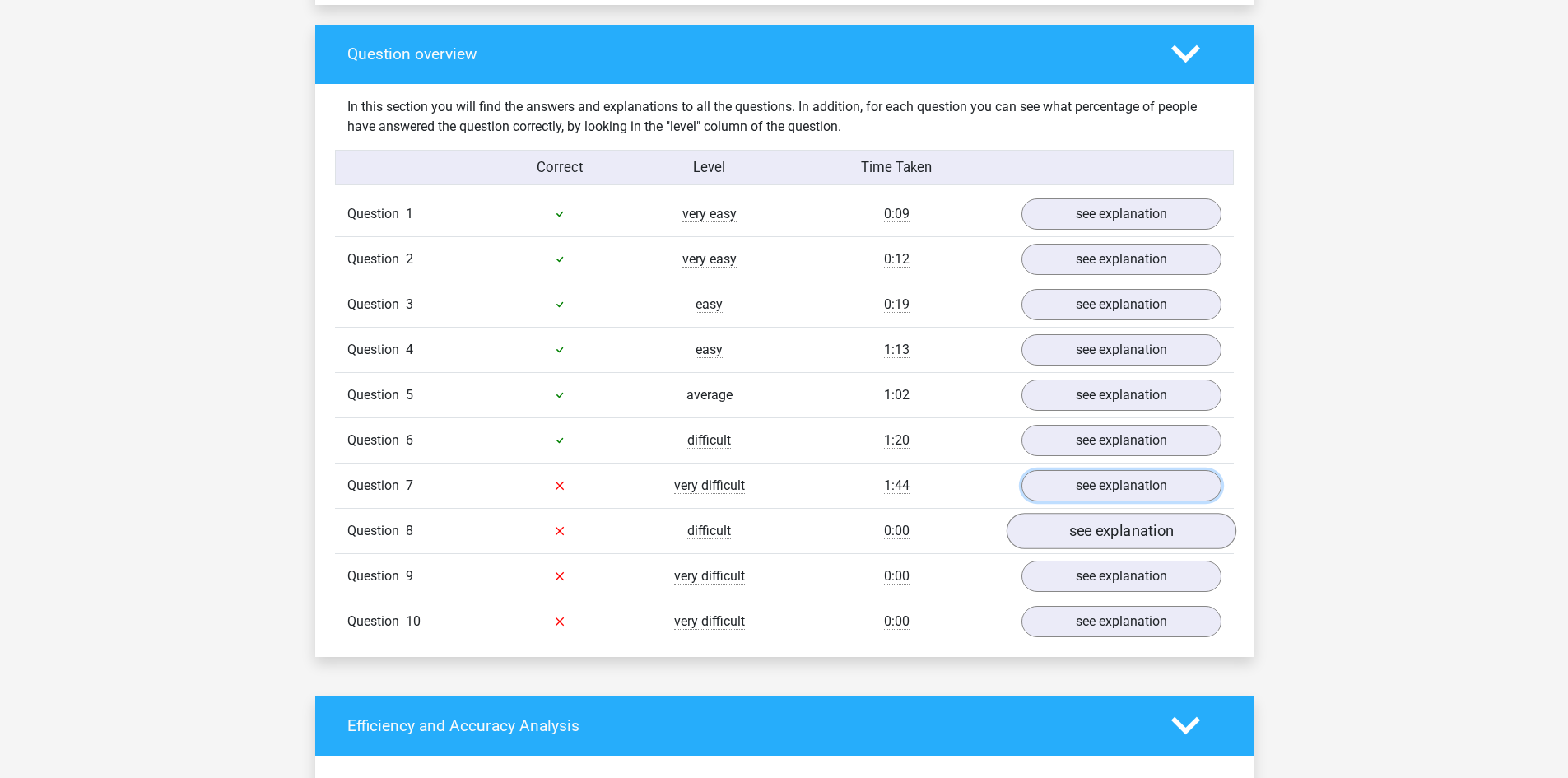
scroll to position [1235, 0]
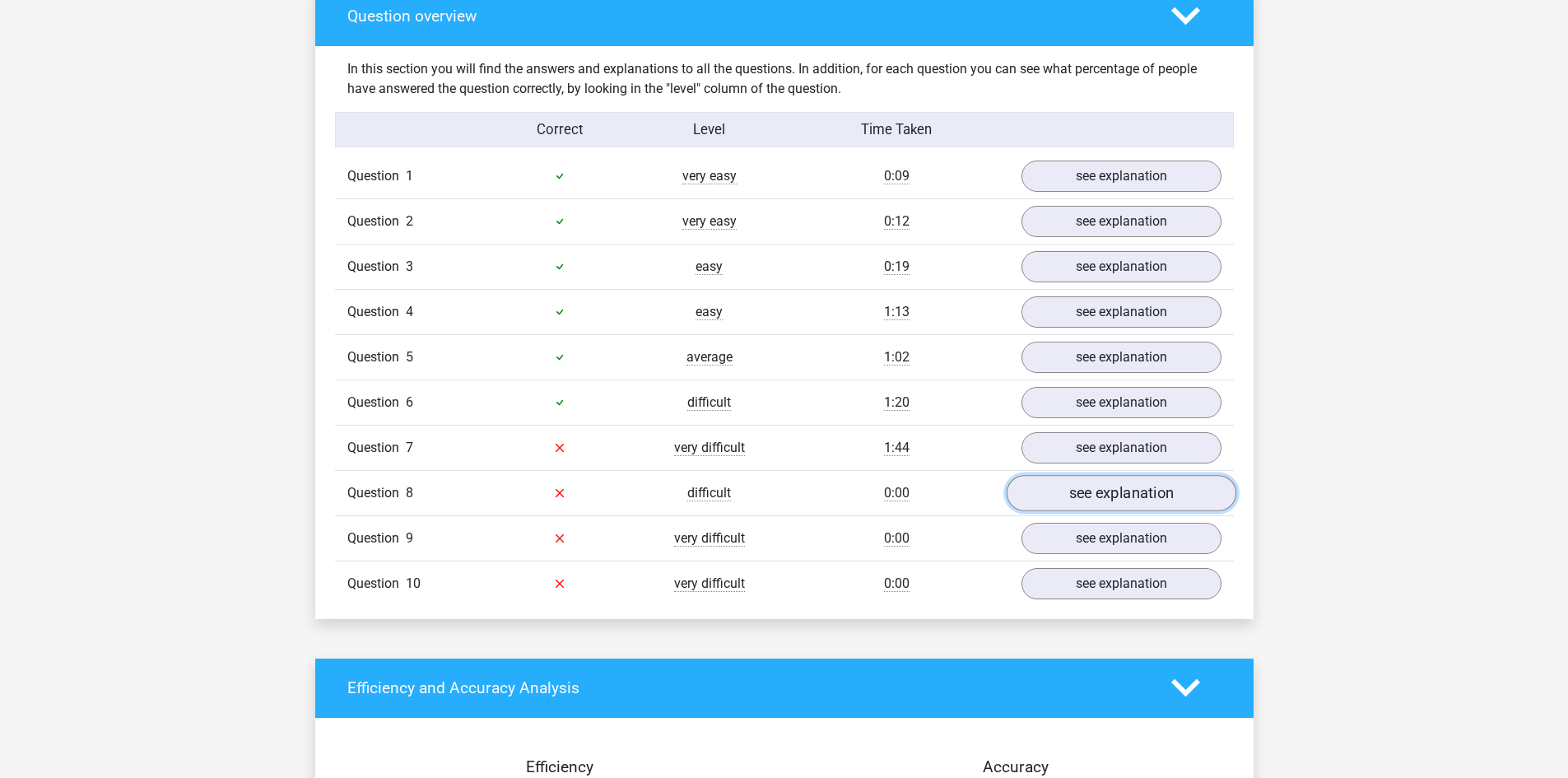
click at [1065, 492] on link "see explanation" at bounding box center [1120, 493] width 229 height 36
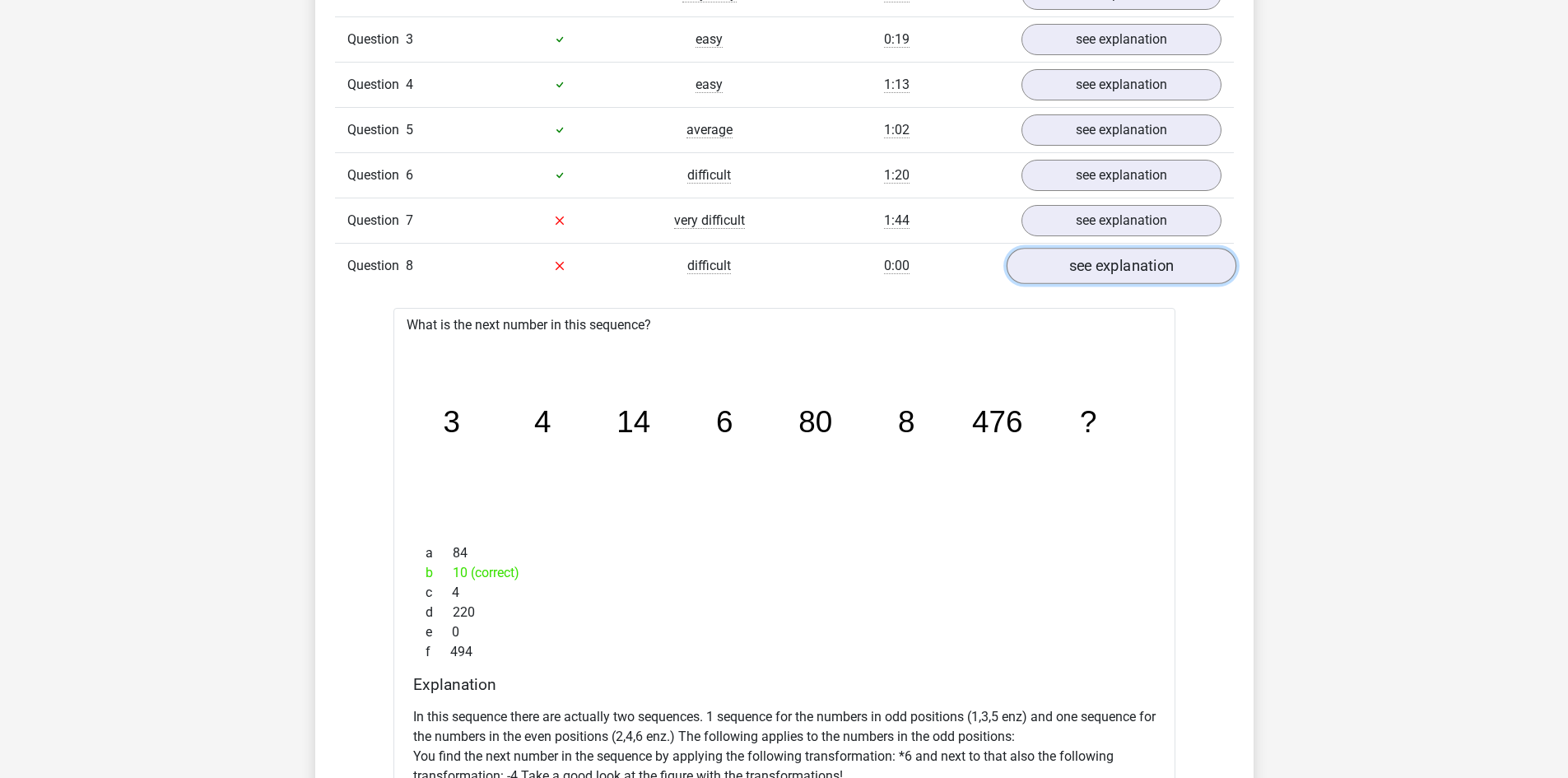
scroll to position [1482, 0]
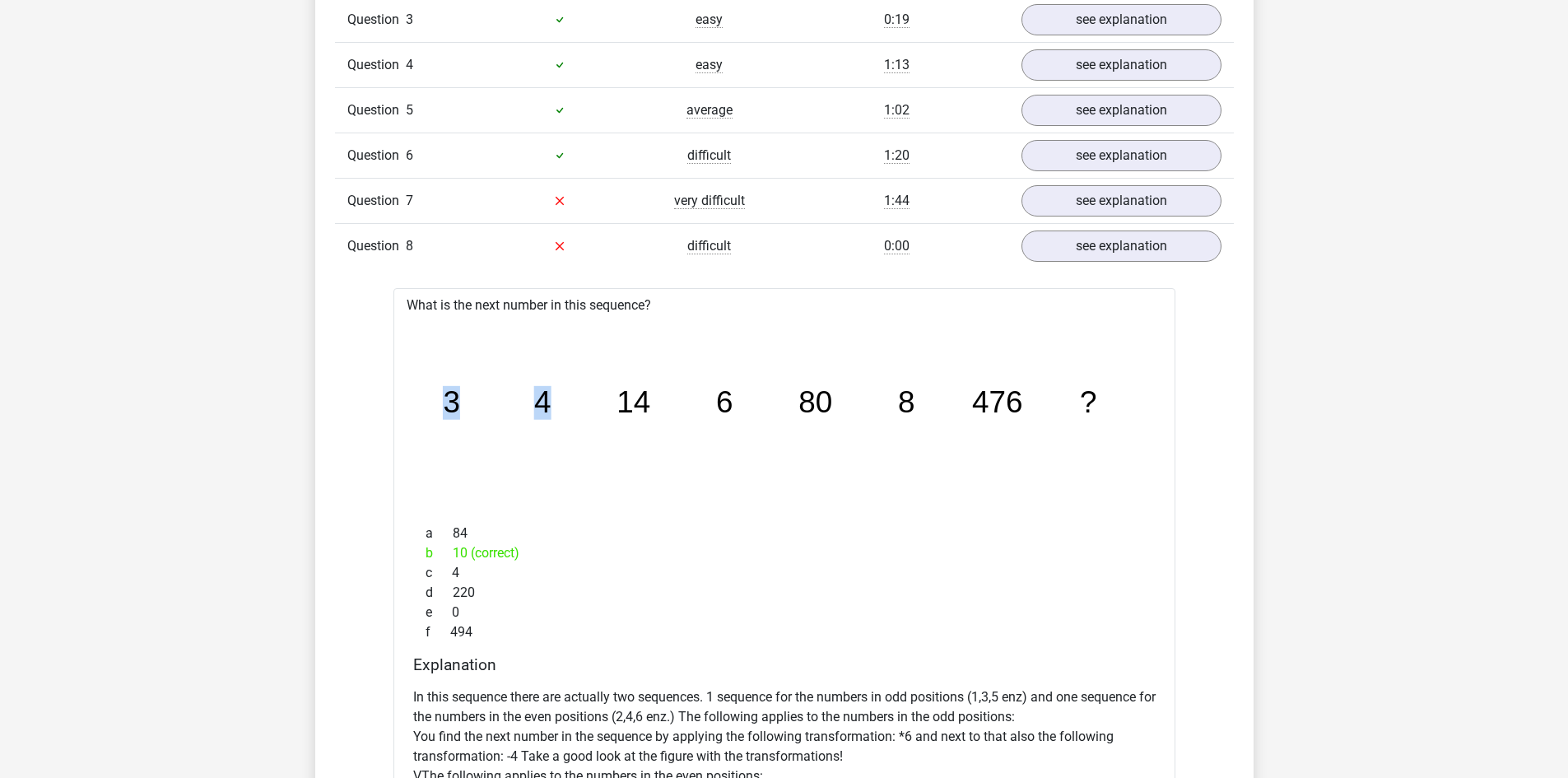
drag, startPoint x: 431, startPoint y: 403, endPoint x: 568, endPoint y: 413, distance: 137.4
click at [568, 413] on icon "image/svg+xml 3 4 14 6 80 8 476 ?" at bounding box center [784, 413] width 729 height 183
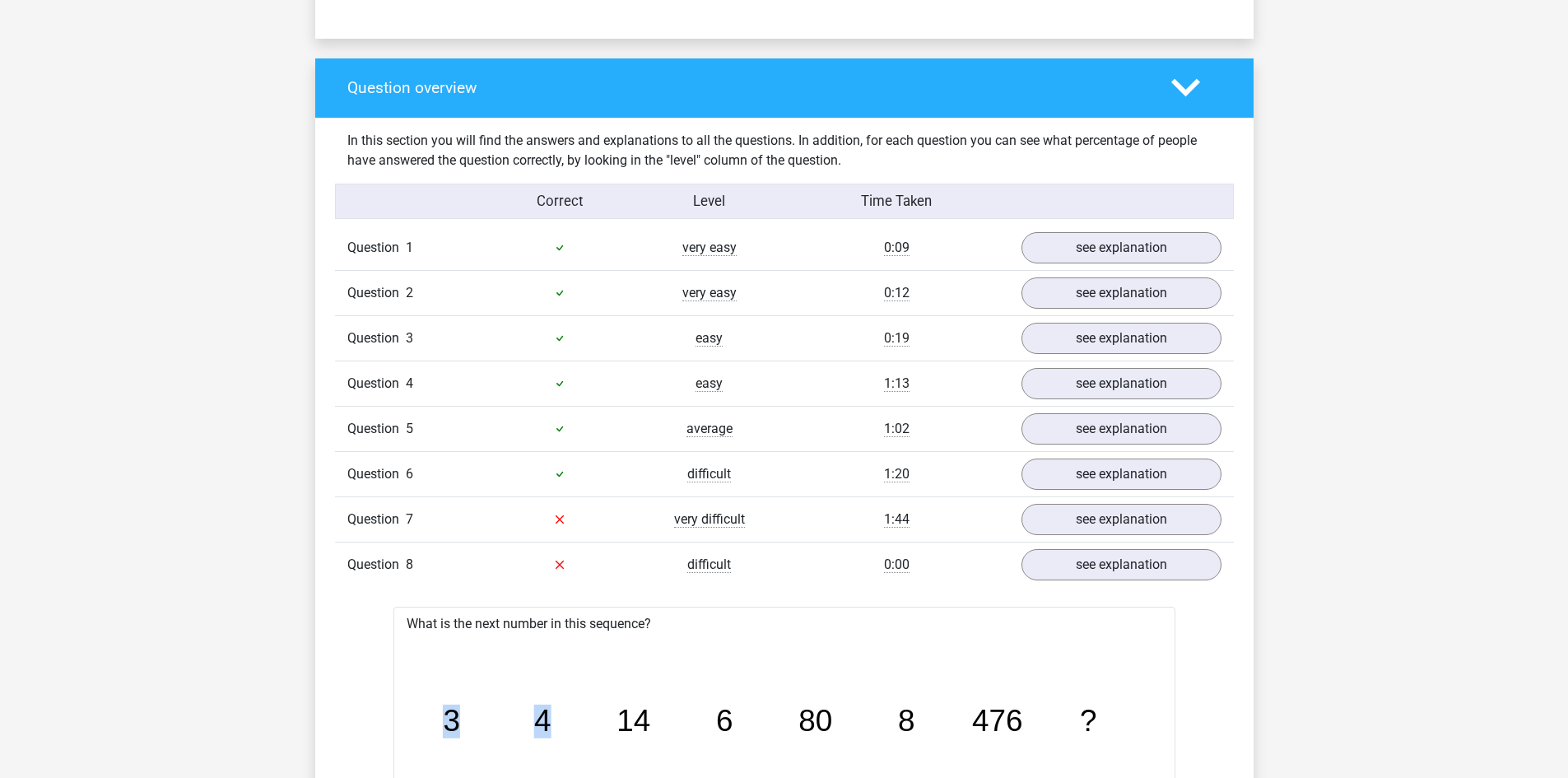
scroll to position [1235, 0]
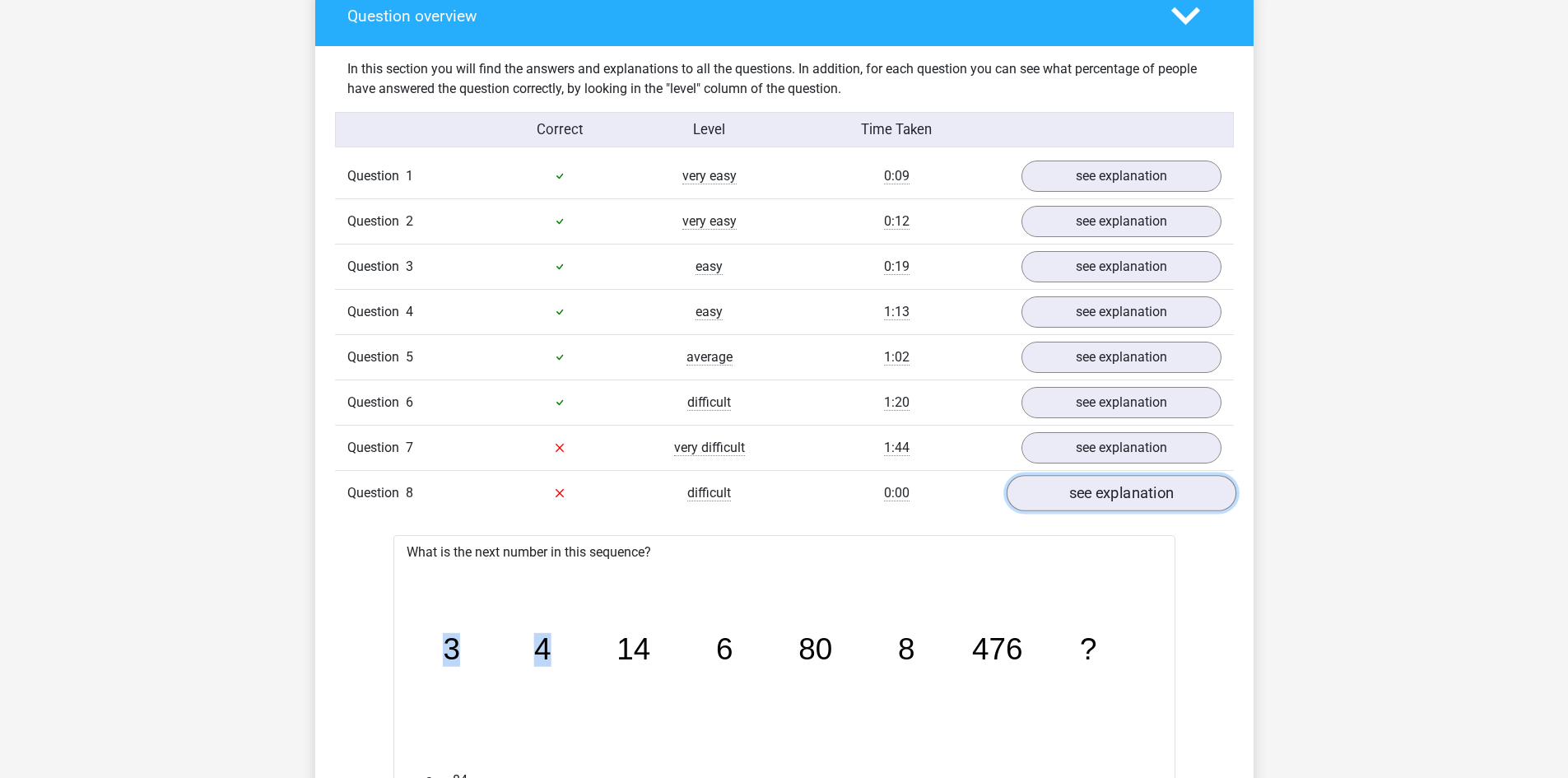
click at [1070, 497] on link "see explanation" at bounding box center [1120, 493] width 229 height 36
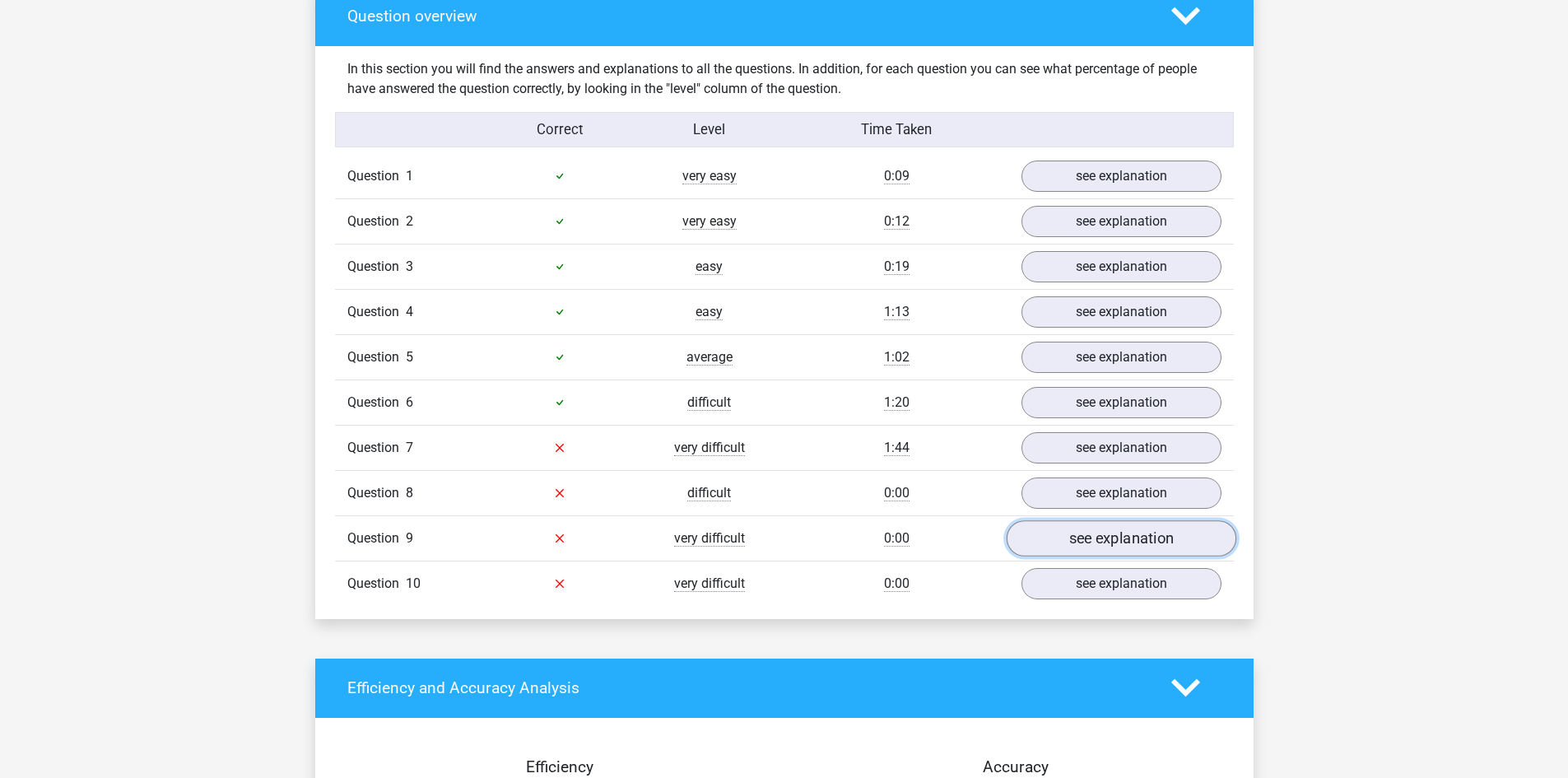
click at [1080, 546] on link "see explanation" at bounding box center [1120, 539] width 229 height 36
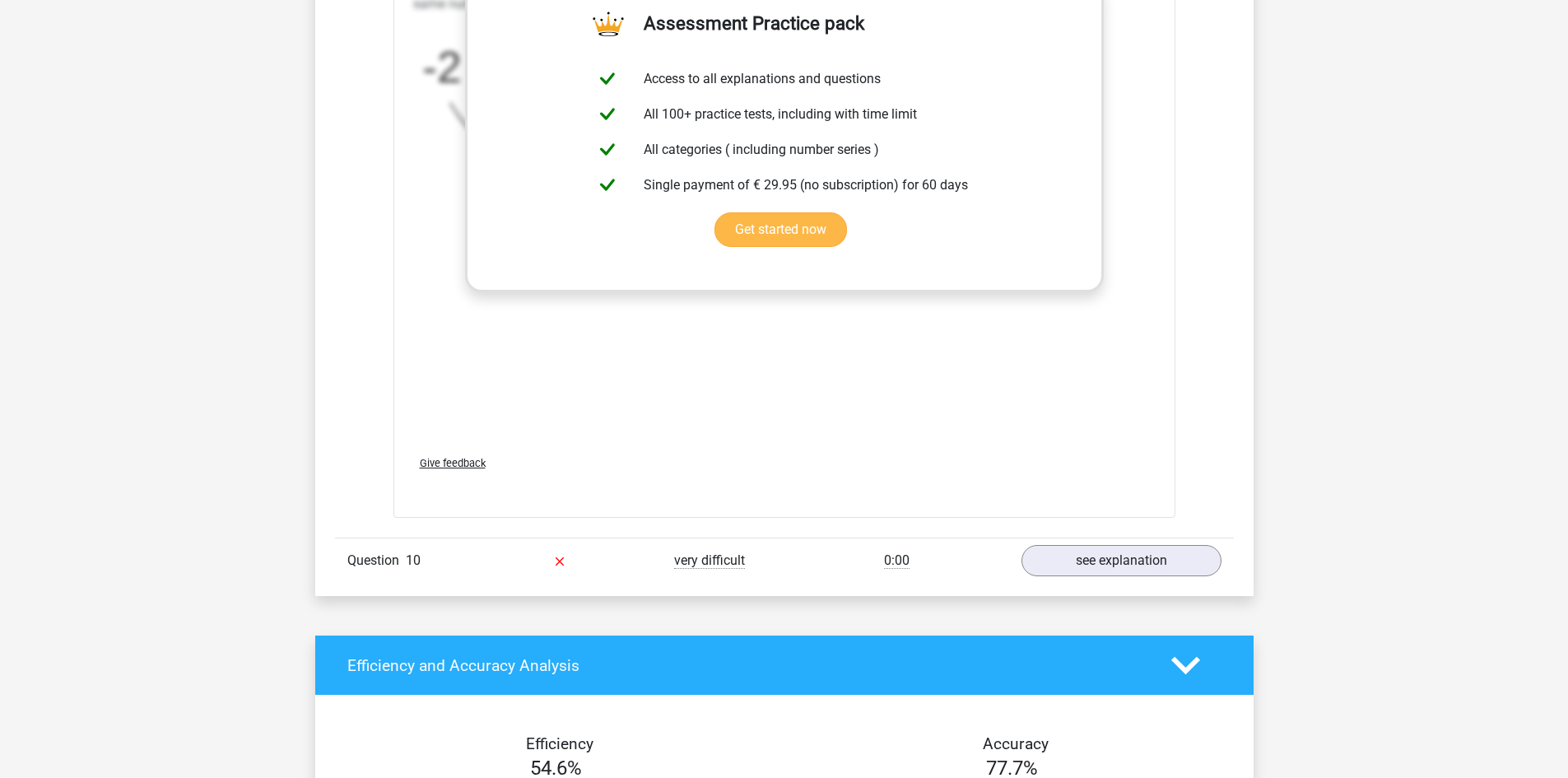
scroll to position [2305, 0]
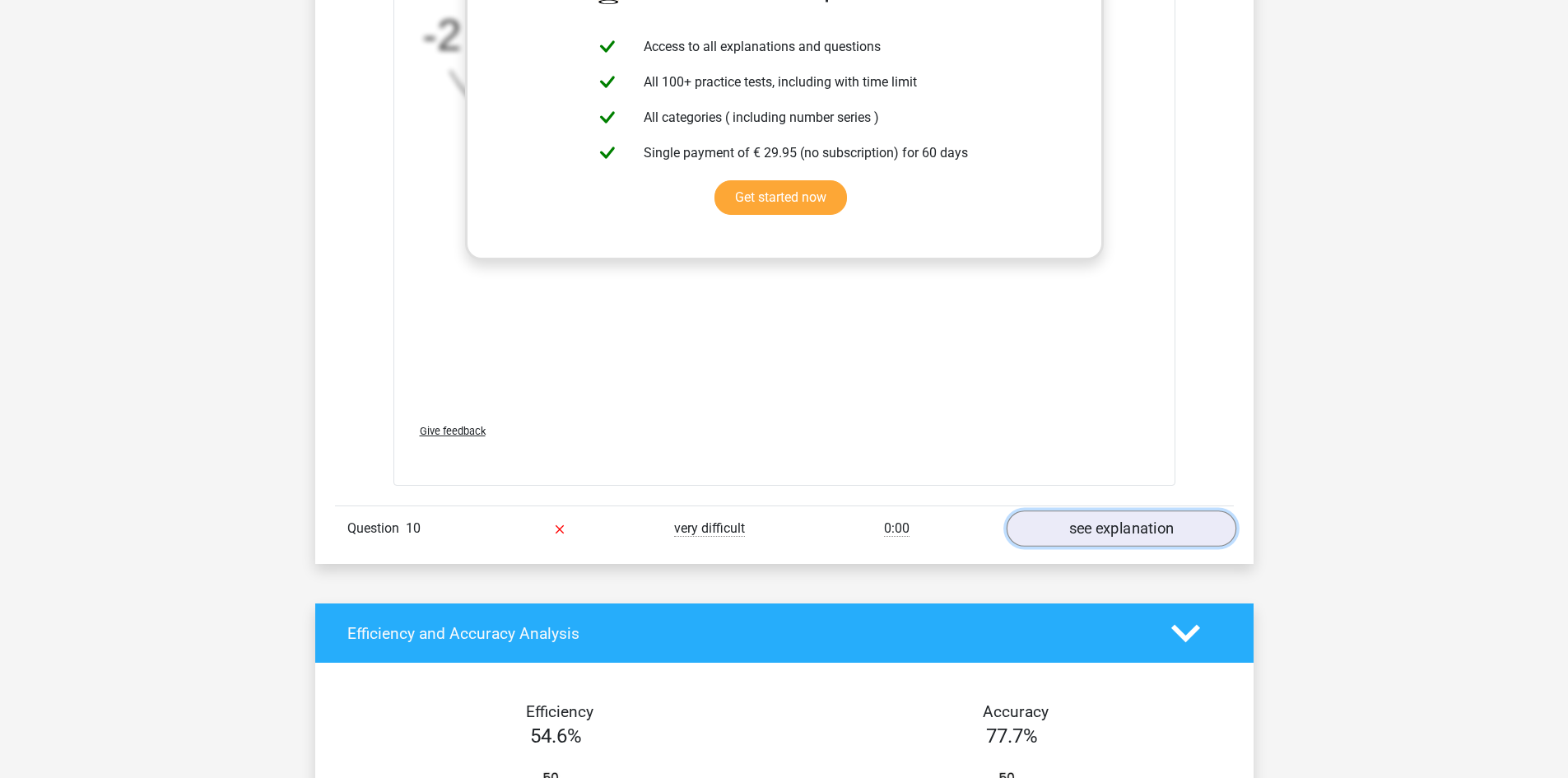
click at [1113, 524] on link "see explanation" at bounding box center [1120, 530] width 229 height 36
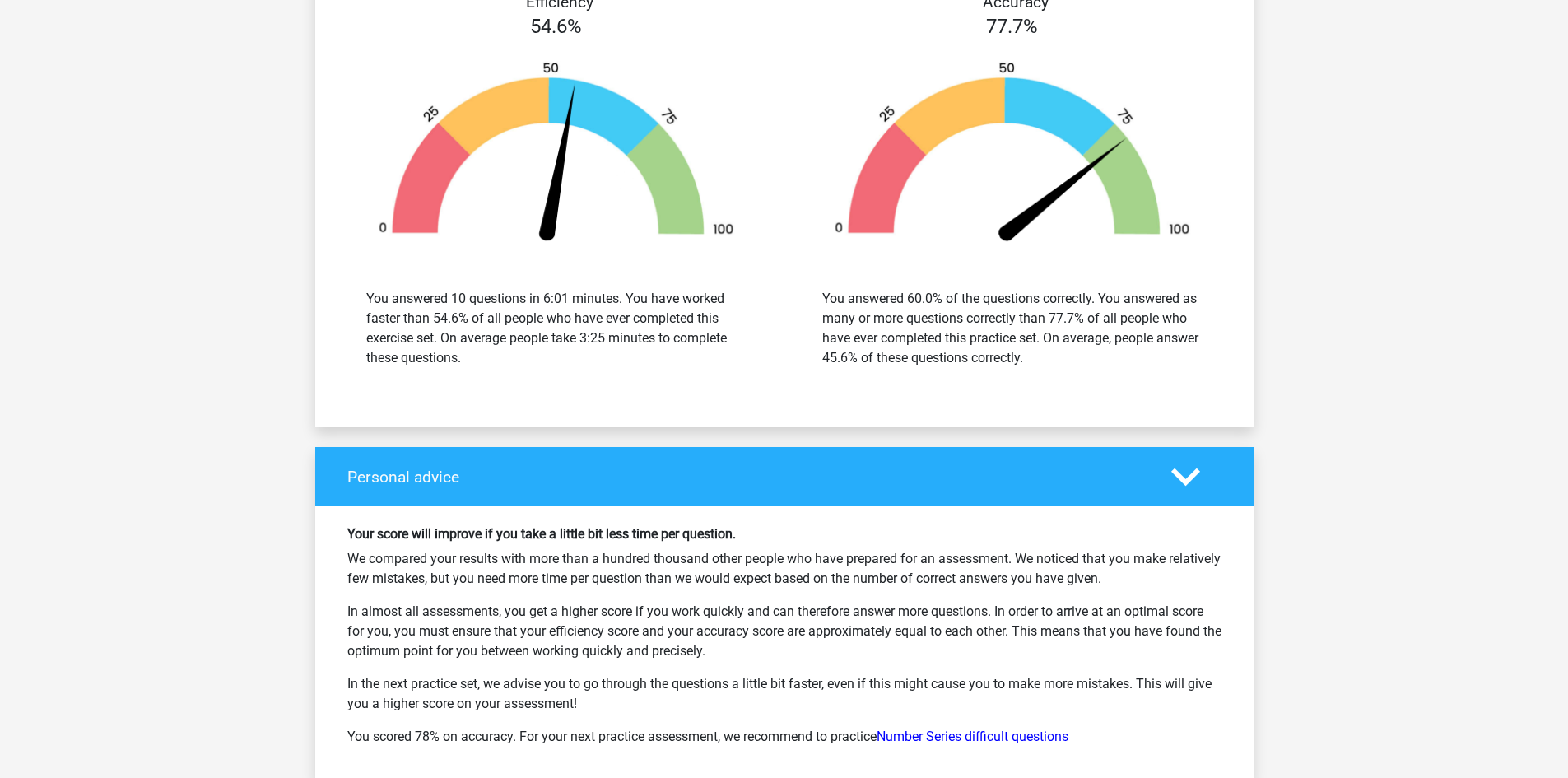
scroll to position [4034, 0]
